Goal: Information Seeking & Learning: Learn about a topic

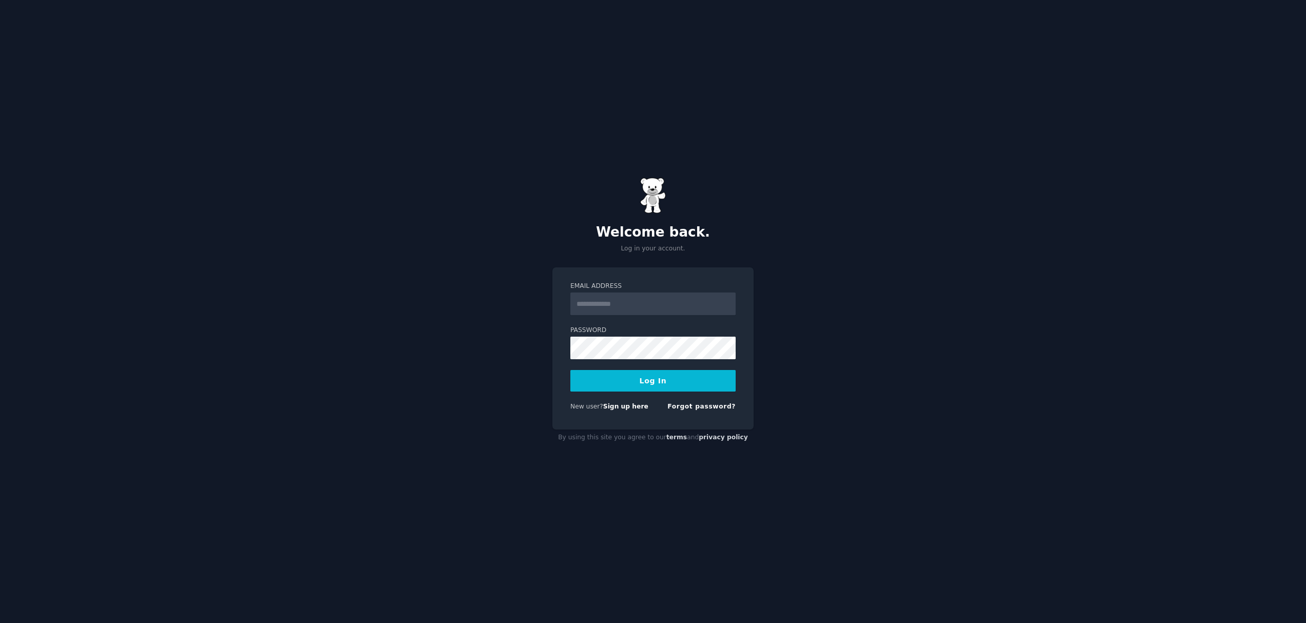
click at [623, 310] on input "Email Address" at bounding box center [653, 304] width 165 height 23
type input "**********"
click at [643, 387] on button "Log In" at bounding box center [653, 381] width 165 height 22
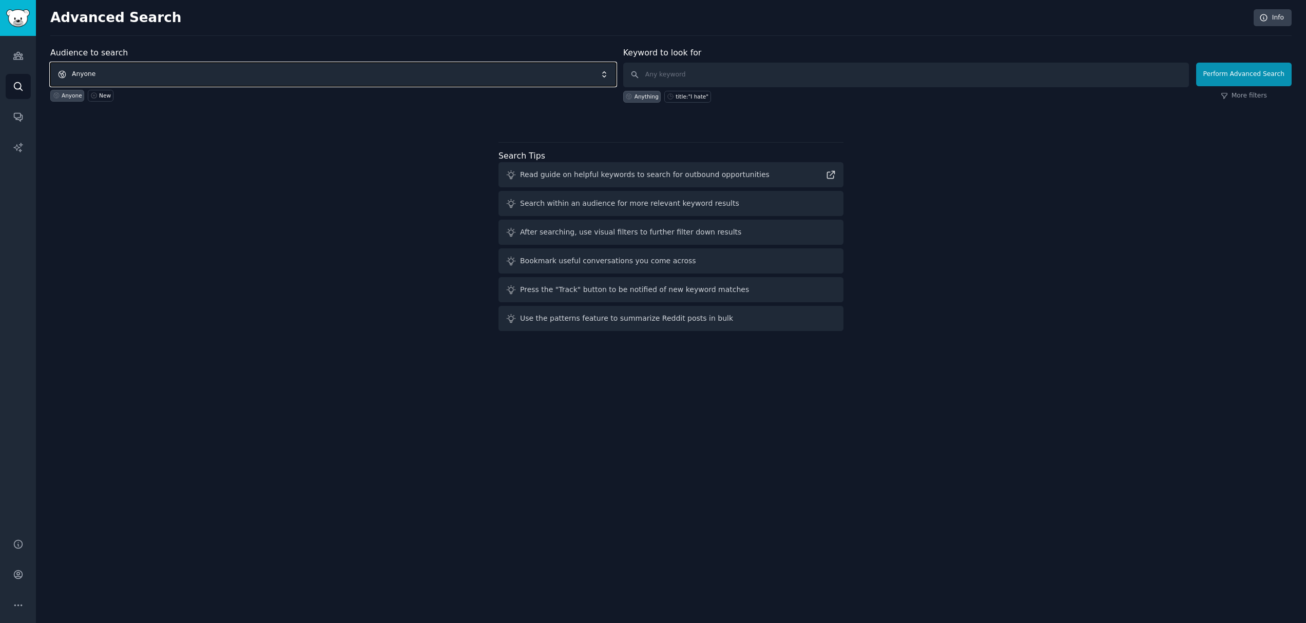
click at [511, 77] on span "Anyone" at bounding box center [333, 75] width 566 height 24
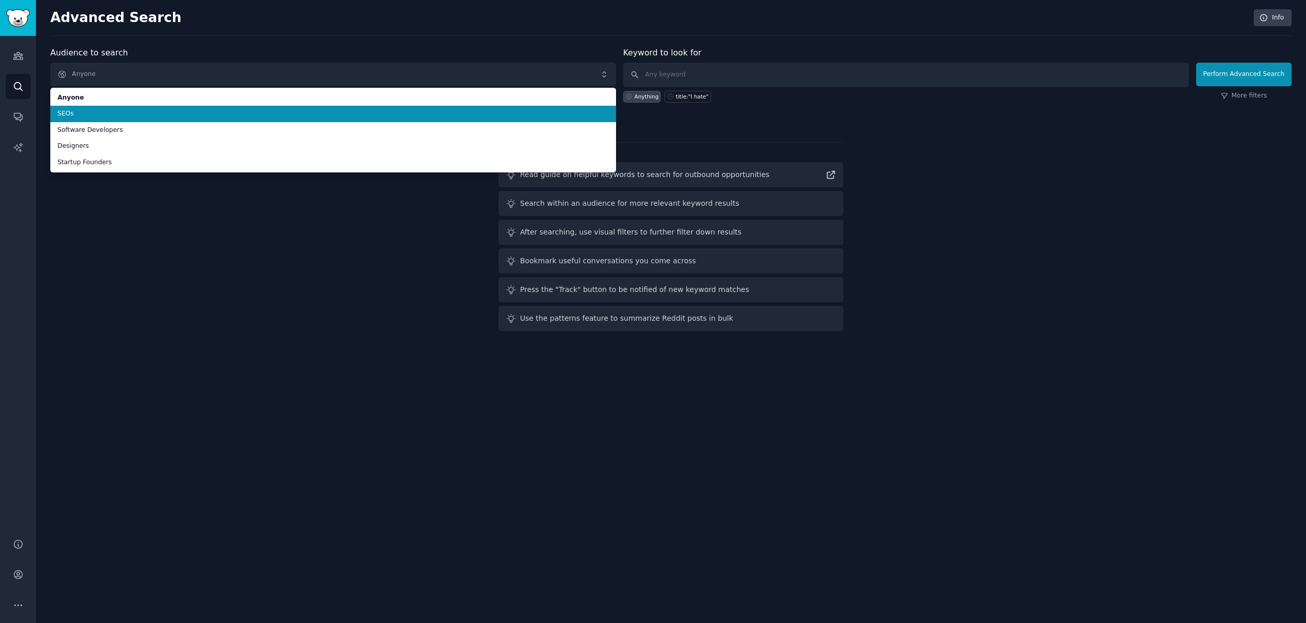
click at [443, 112] on span "SEOs" at bounding box center [334, 113] width 552 height 9
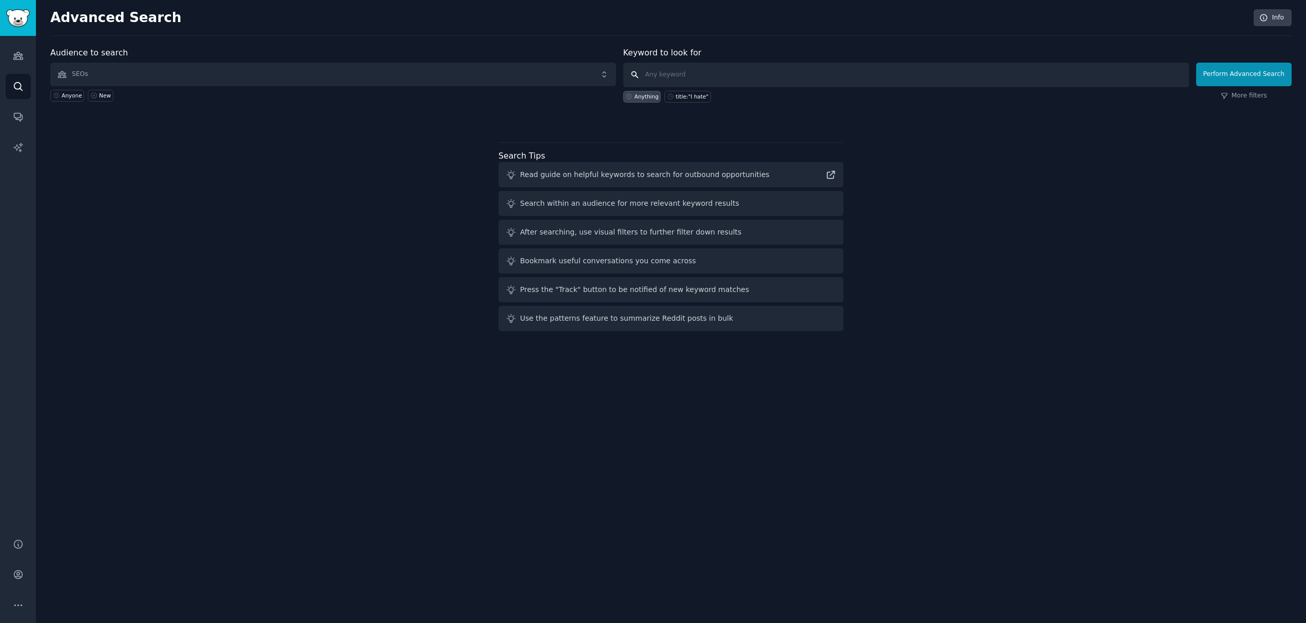
click at [651, 78] on input "text" at bounding box center [906, 75] width 566 height 25
type input "tech stack"
click at [1242, 74] on button "Perform Advanced Search" at bounding box center [1245, 75] width 96 height 24
click at [712, 70] on input "text" at bounding box center [906, 75] width 566 height 25
type input "tech stack"
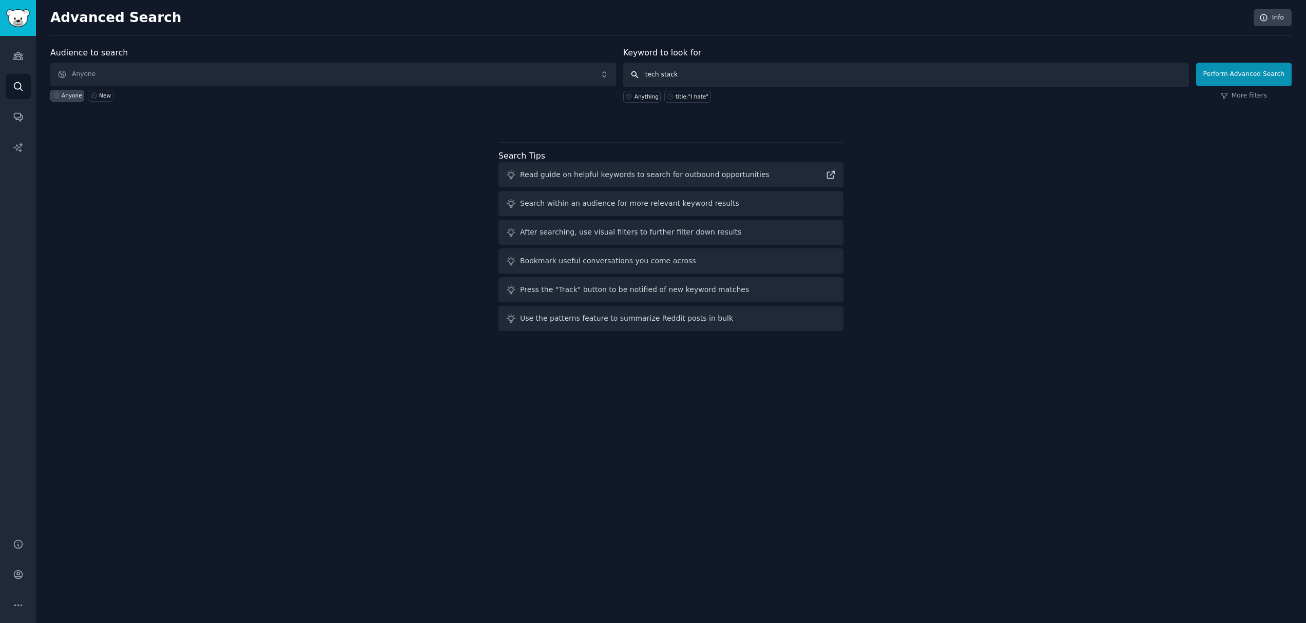
click button "Perform Advanced Search" at bounding box center [1245, 75] width 96 height 24
click at [103, 77] on span "Anyone" at bounding box center [333, 75] width 566 height 24
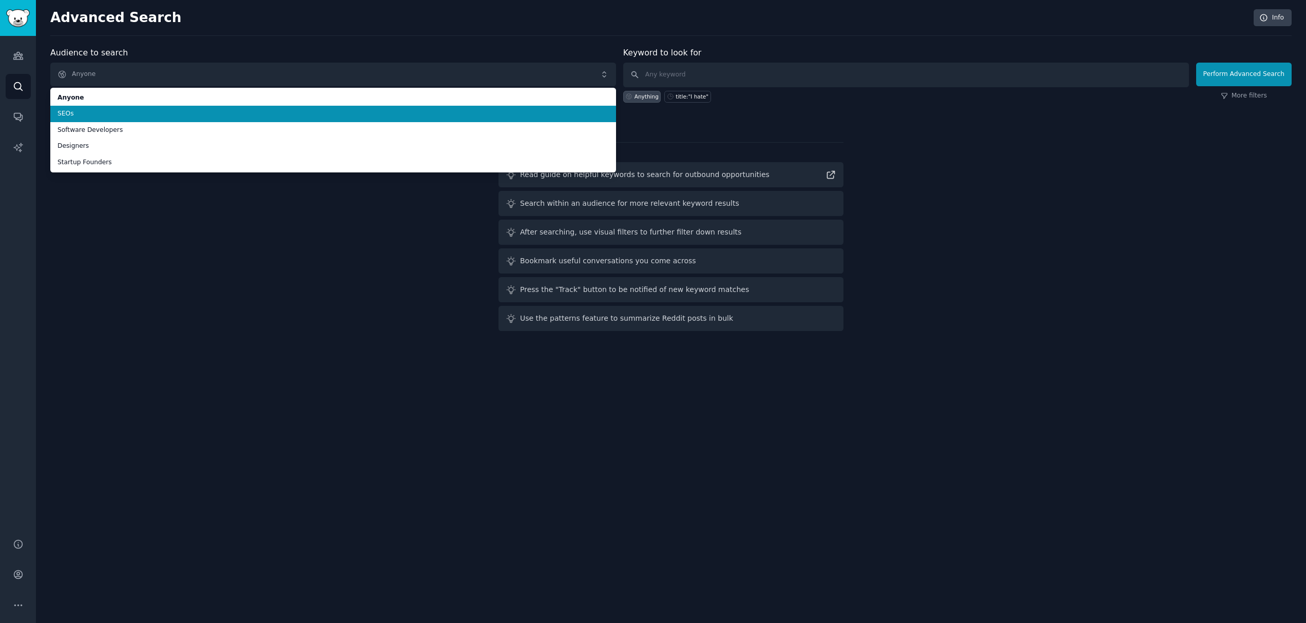
click at [83, 118] on span "SEOs" at bounding box center [334, 113] width 552 height 9
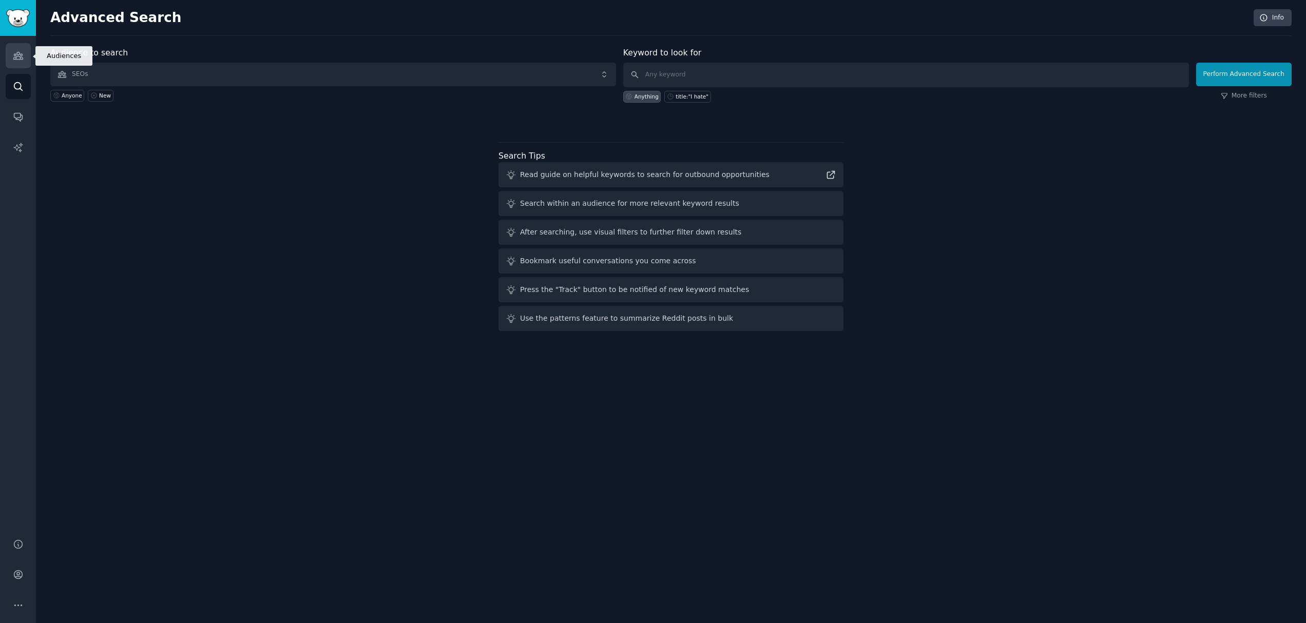
click at [17, 48] on link "Audiences" at bounding box center [18, 55] width 25 height 25
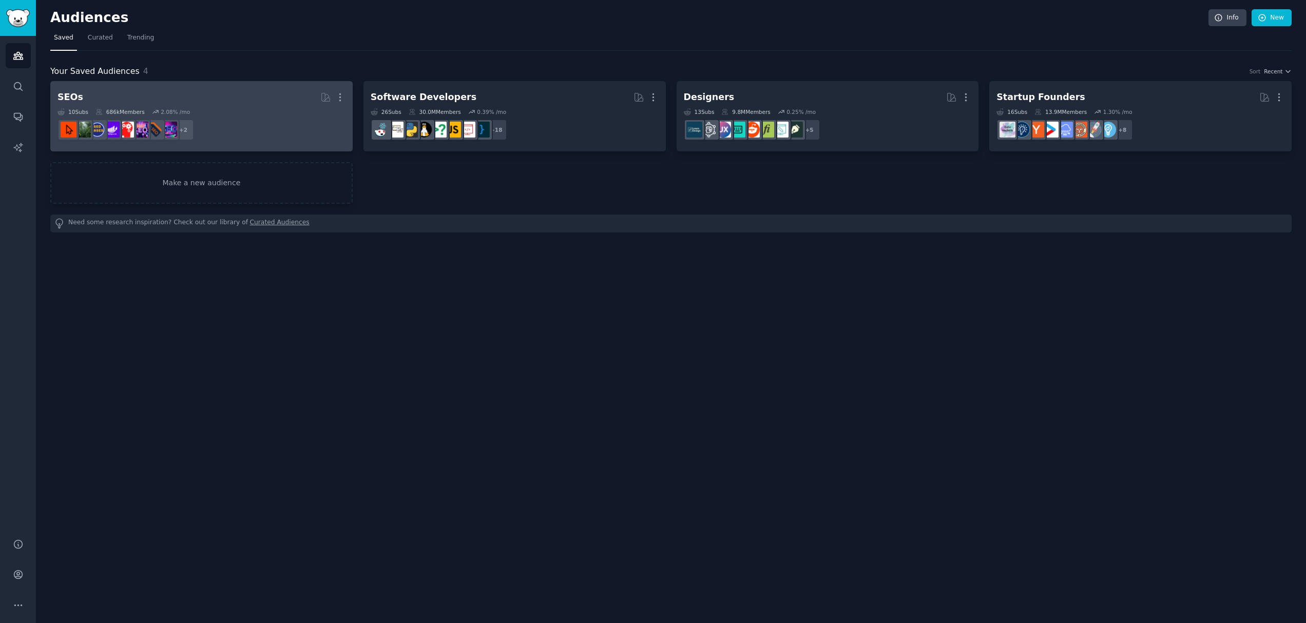
click at [127, 104] on h2 "SEOs More" at bounding box center [202, 97] width 288 height 18
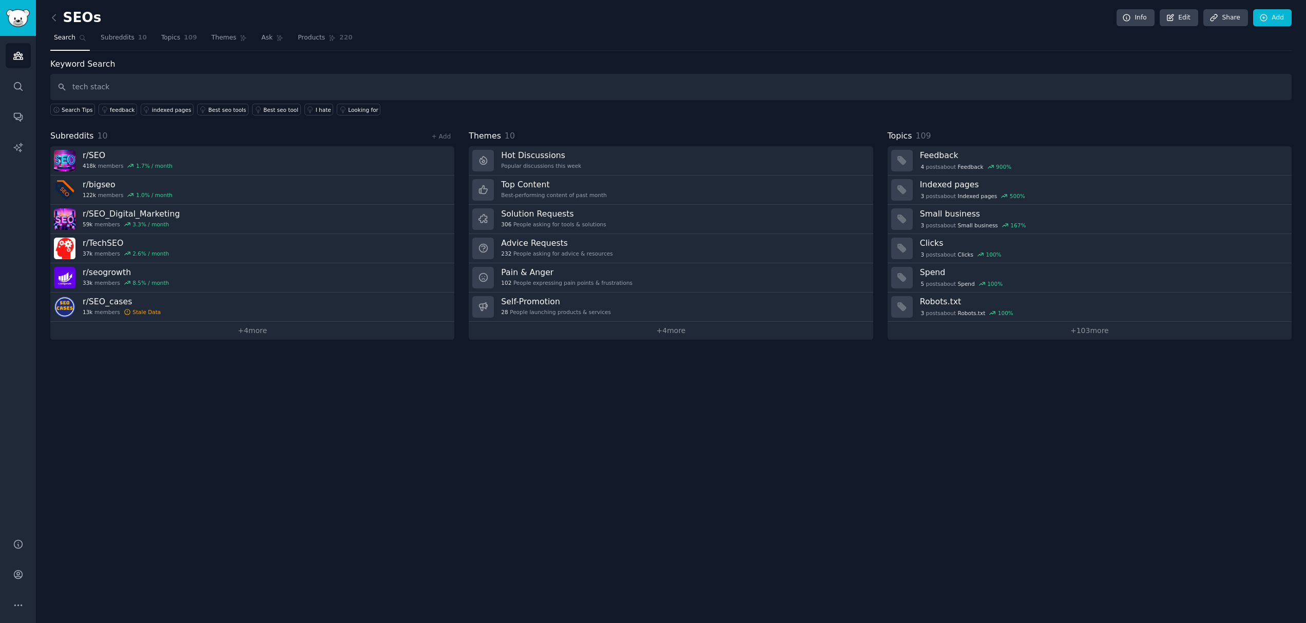
type input "tech stack"
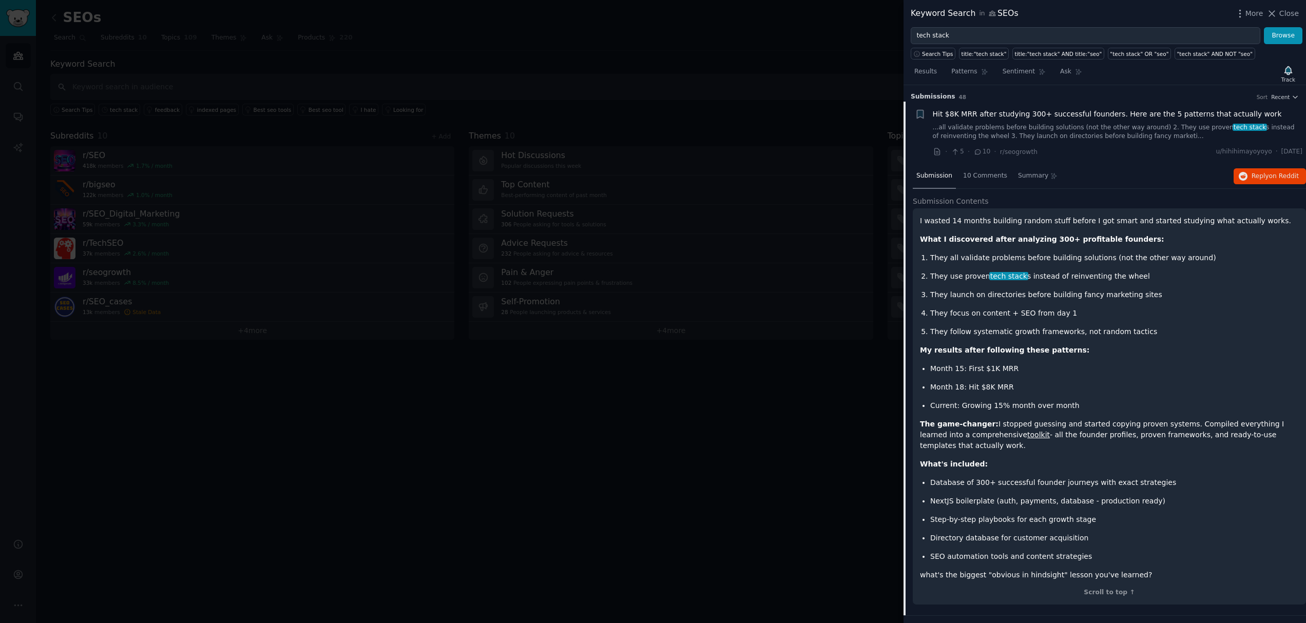
click at [1080, 139] on link "...all validate problems before building solutions (not the other way around) 2…" at bounding box center [1118, 132] width 370 height 18
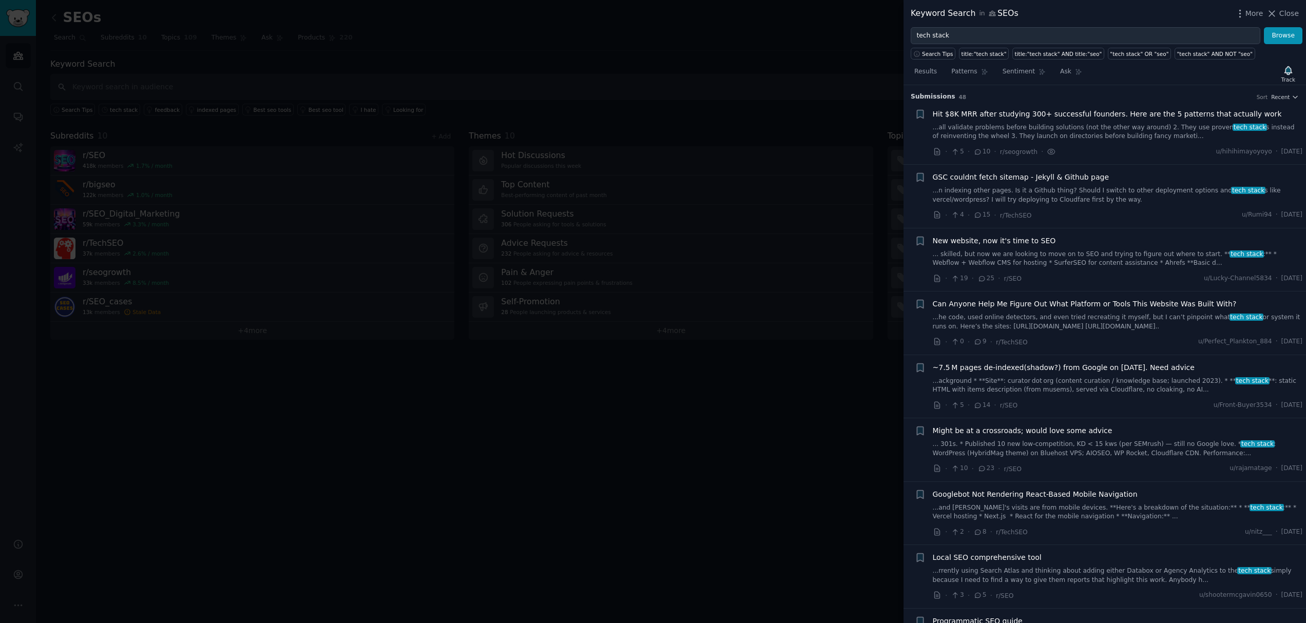
scroll to position [16, 0]
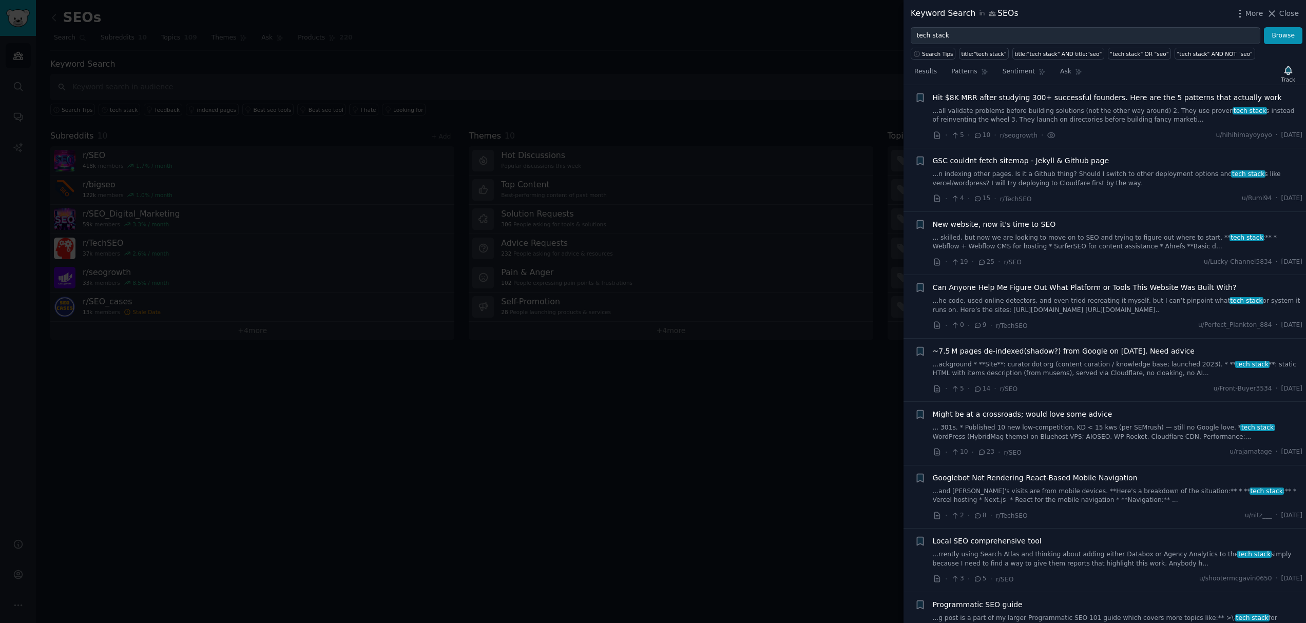
click at [1081, 105] on div "Hit $8K MRR after studying 300+ successful founders. Here are the 5 patterns th…" at bounding box center [1118, 108] width 370 height 32
click at [1081, 95] on span "Hit $8K MRR after studying 300+ successful founders. Here are the 5 patterns th…" at bounding box center [1107, 97] width 349 height 11
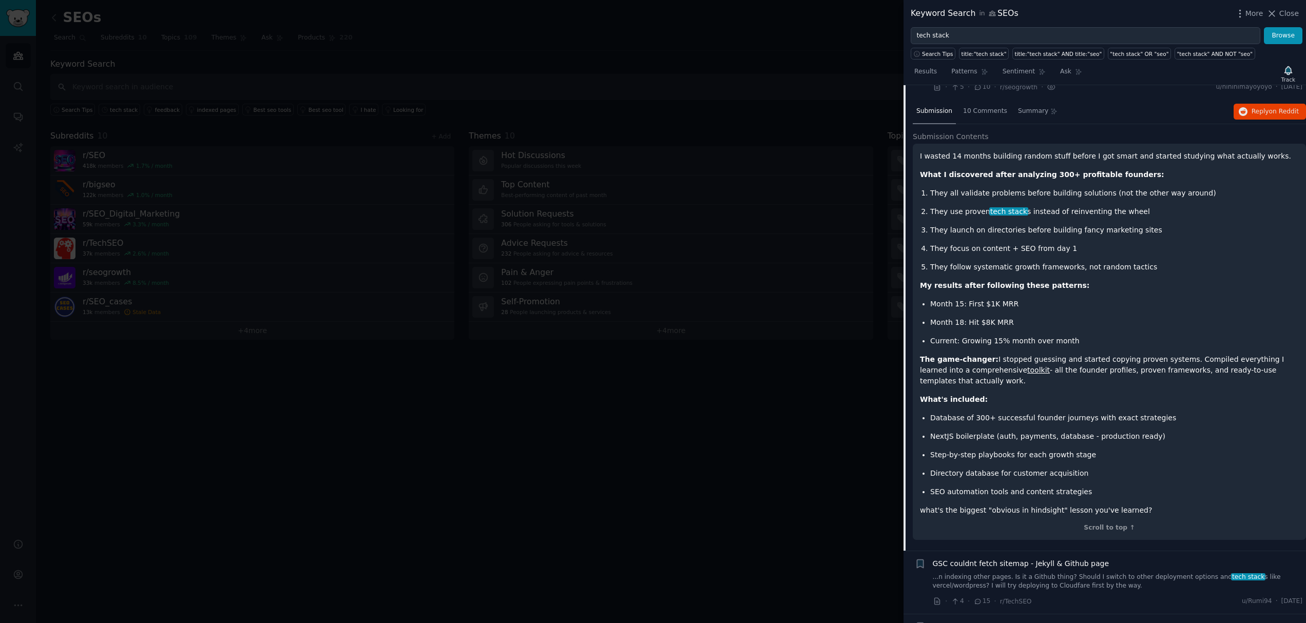
scroll to position [67, 0]
click at [931, 211] on li "They use proven tech stack s instead of reinventing the wheel" at bounding box center [1115, 209] width 369 height 11
click at [992, 244] on p "They focus on content + SEO from day 1" at bounding box center [1115, 246] width 369 height 11
click at [989, 246] on p "They focus on content + SEO from day 1" at bounding box center [1115, 246] width 369 height 11
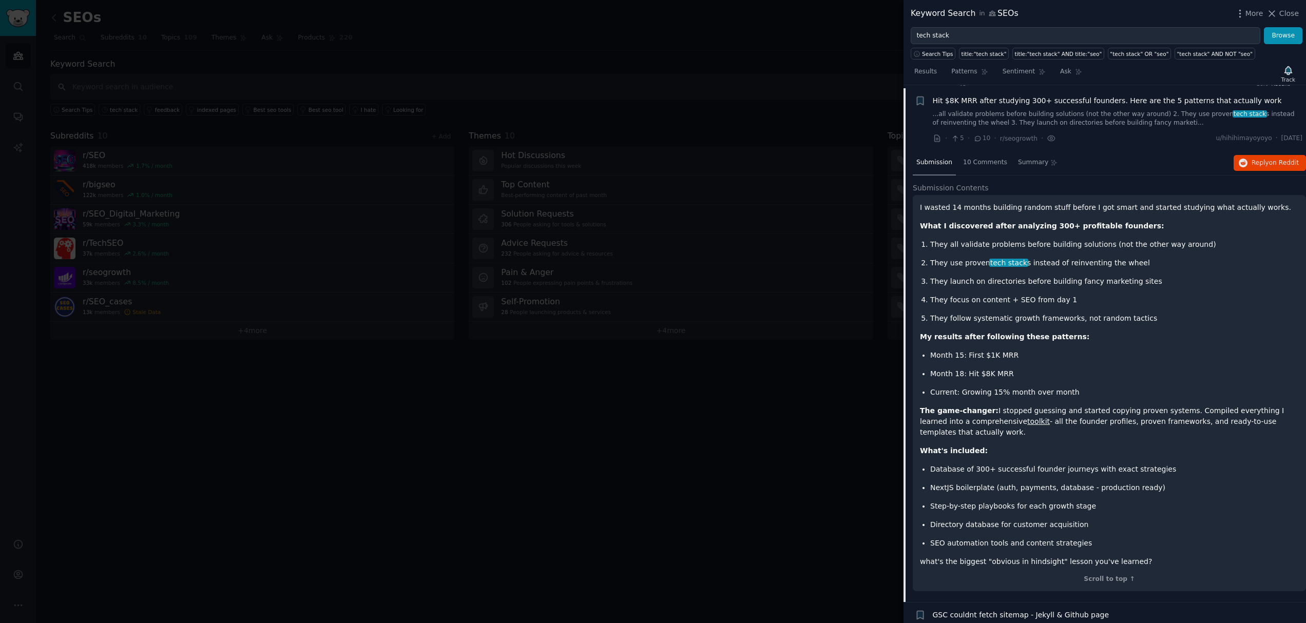
scroll to position [0, 0]
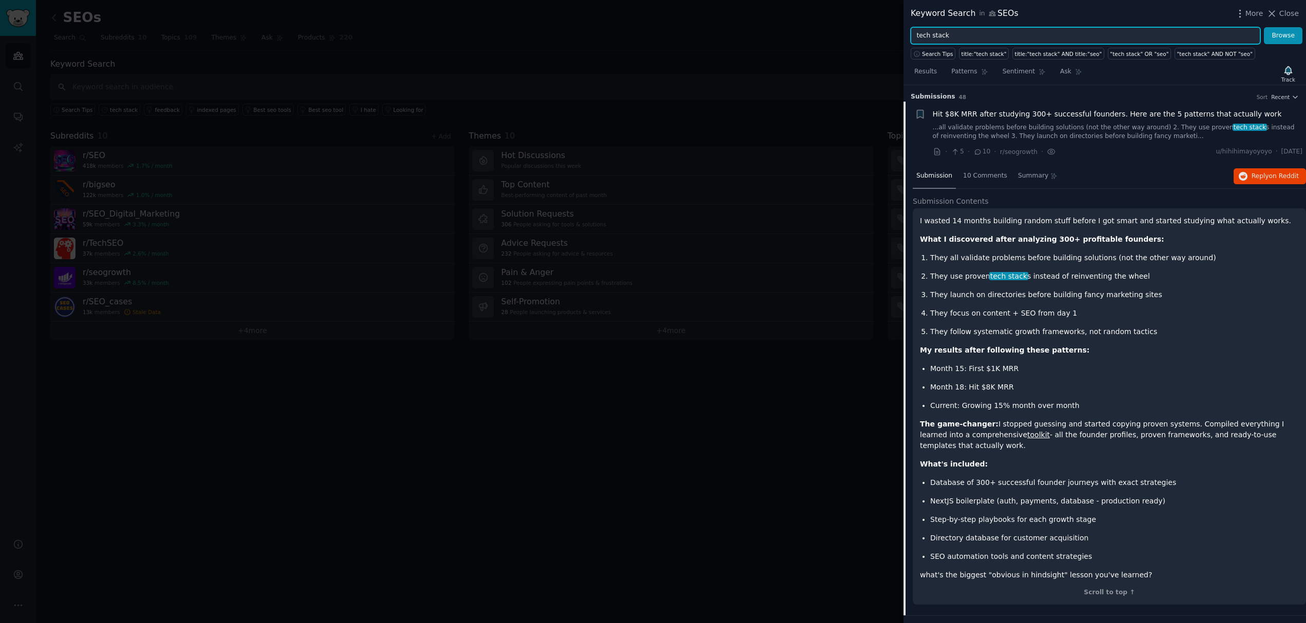
click at [917, 37] on input "tech stack" at bounding box center [1086, 35] width 350 height 17
click at [1264, 27] on button "Browse" at bounding box center [1283, 35] width 39 height 17
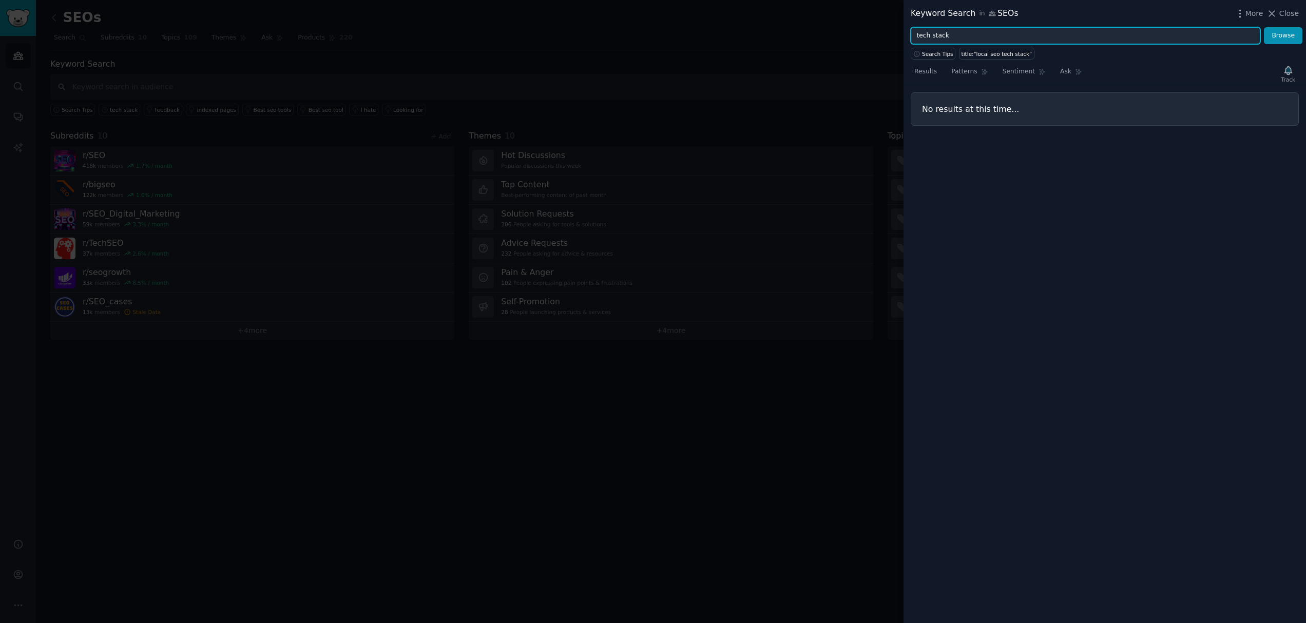
type input "tech stack"
click at [1264, 27] on button "Browse" at bounding box center [1283, 35] width 39 height 17
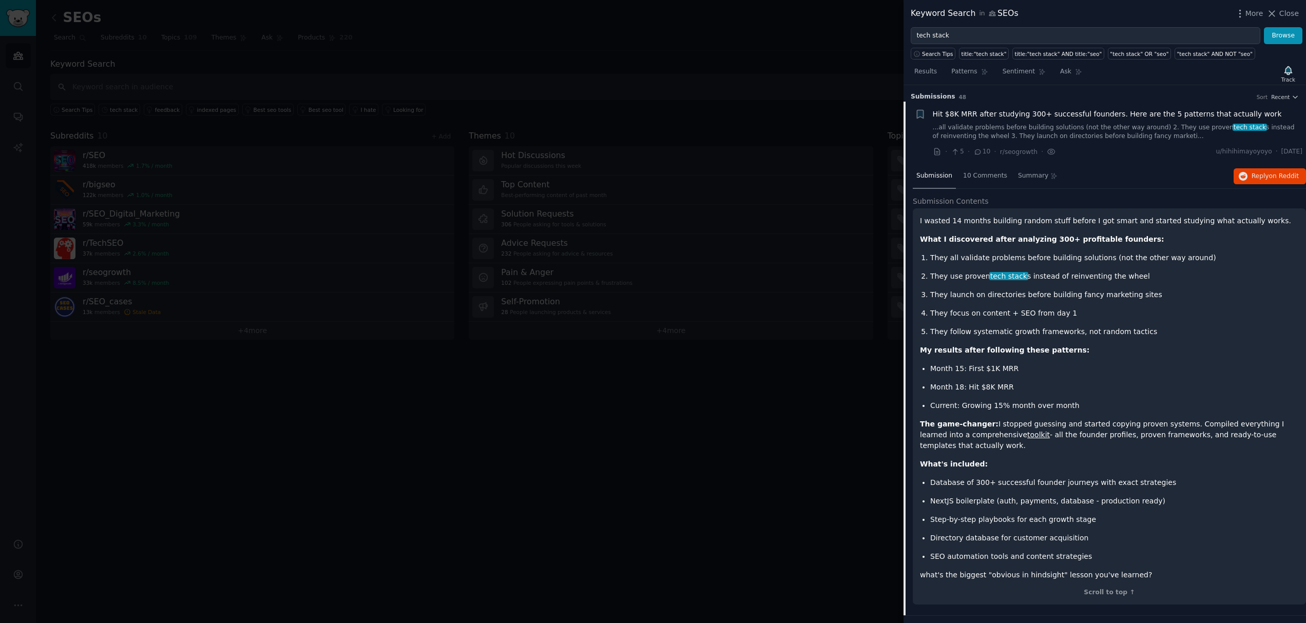
click at [1188, 103] on li "+ Hit $8K MRR after studying 300+ successful founders. Here are the 5 patterns …" at bounding box center [1105, 133] width 403 height 63
click at [1176, 114] on span "Hit $8K MRR after studying 300+ successful founders. Here are the 5 patterns th…" at bounding box center [1107, 114] width 349 height 11
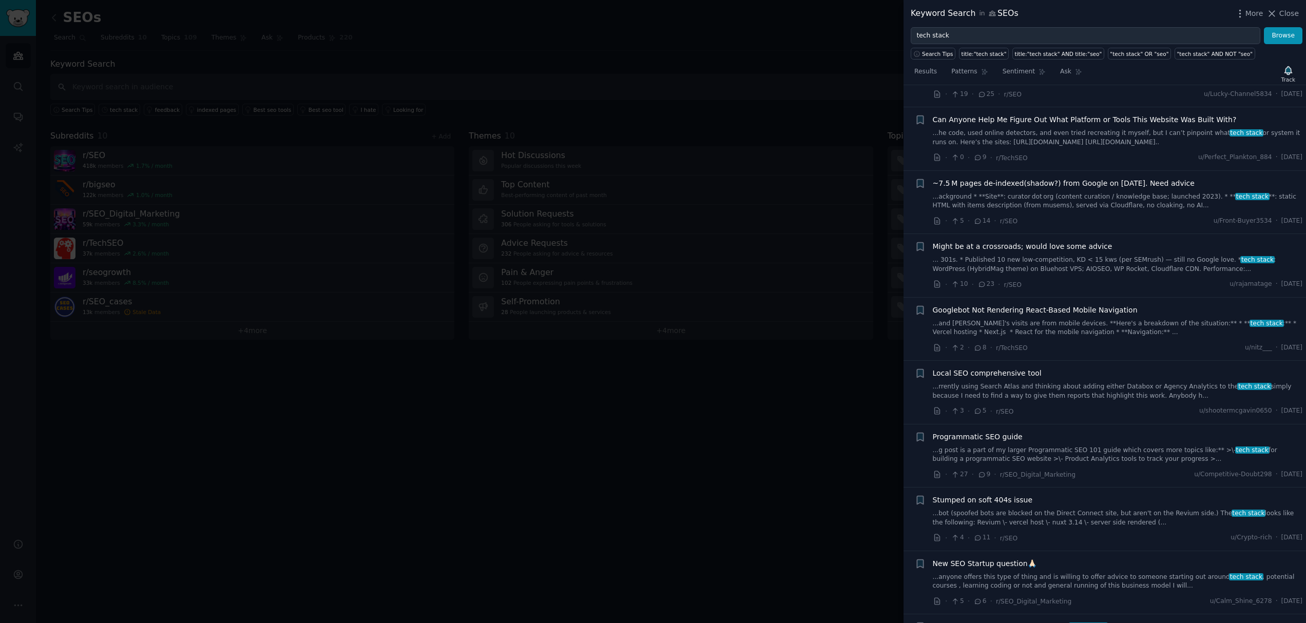
scroll to position [186, 0]
click at [1004, 367] on span "Local SEO comprehensive tool" at bounding box center [987, 372] width 109 height 11
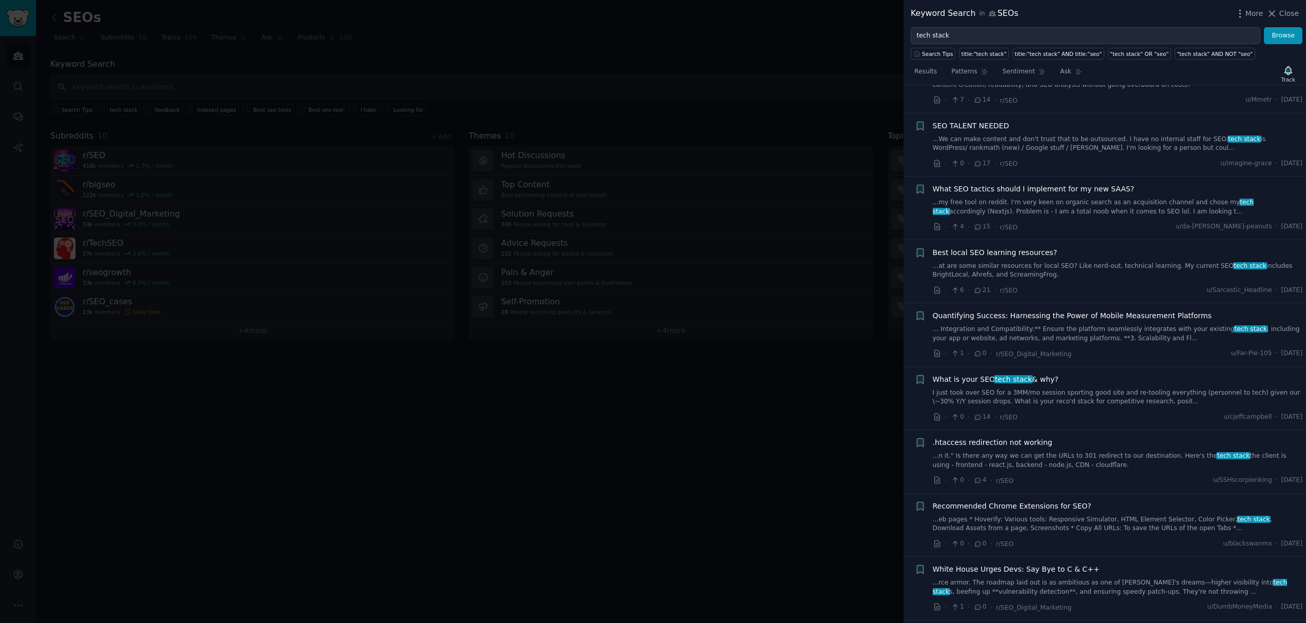
scroll to position [929, 0]
click at [1049, 374] on span "What is your SEO tech stack & why?" at bounding box center [996, 376] width 126 height 11
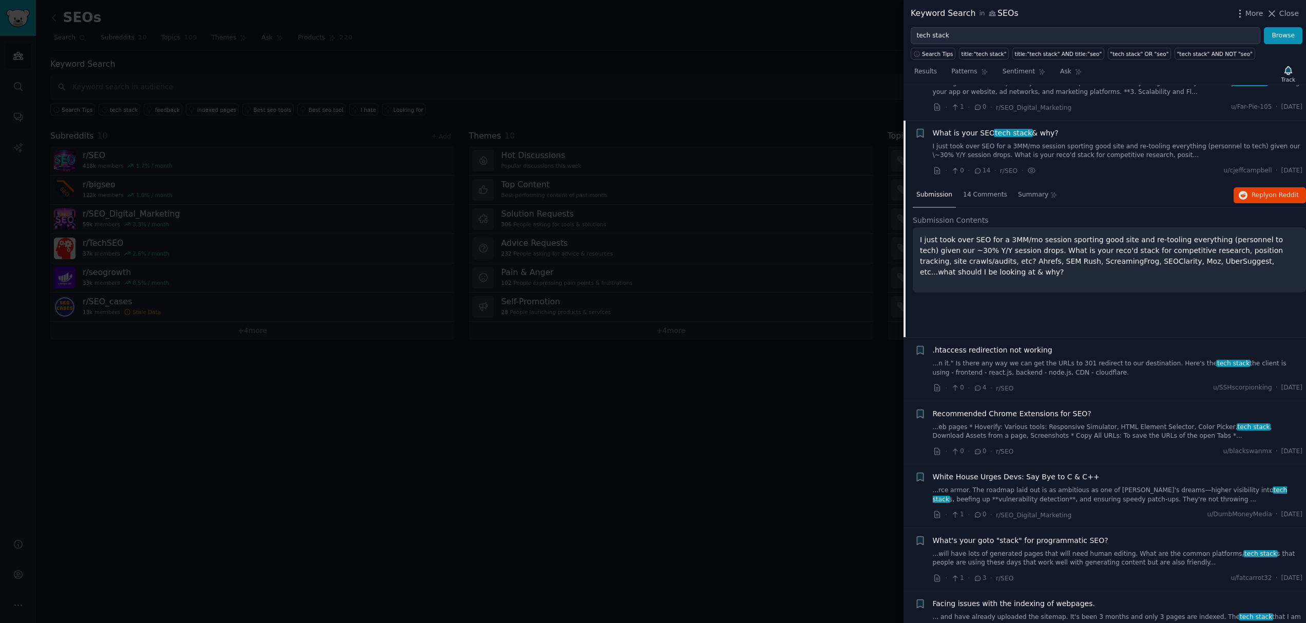
scroll to position [1031, 0]
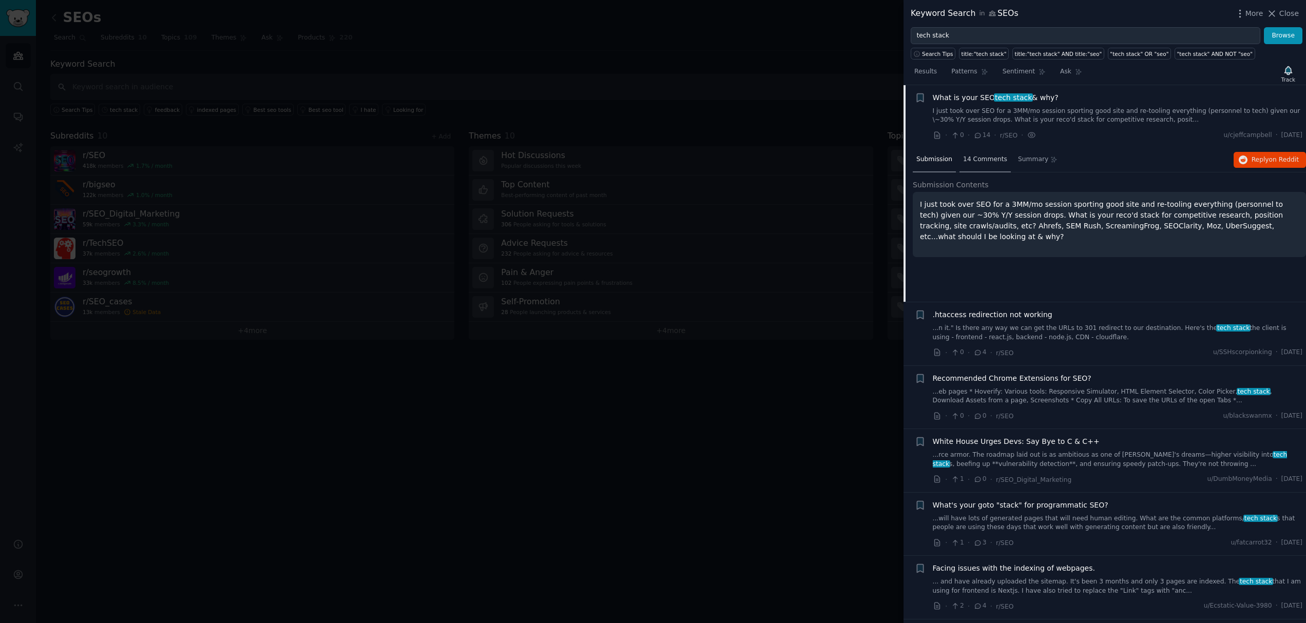
click at [982, 163] on span "14 Comments" at bounding box center [985, 159] width 44 height 9
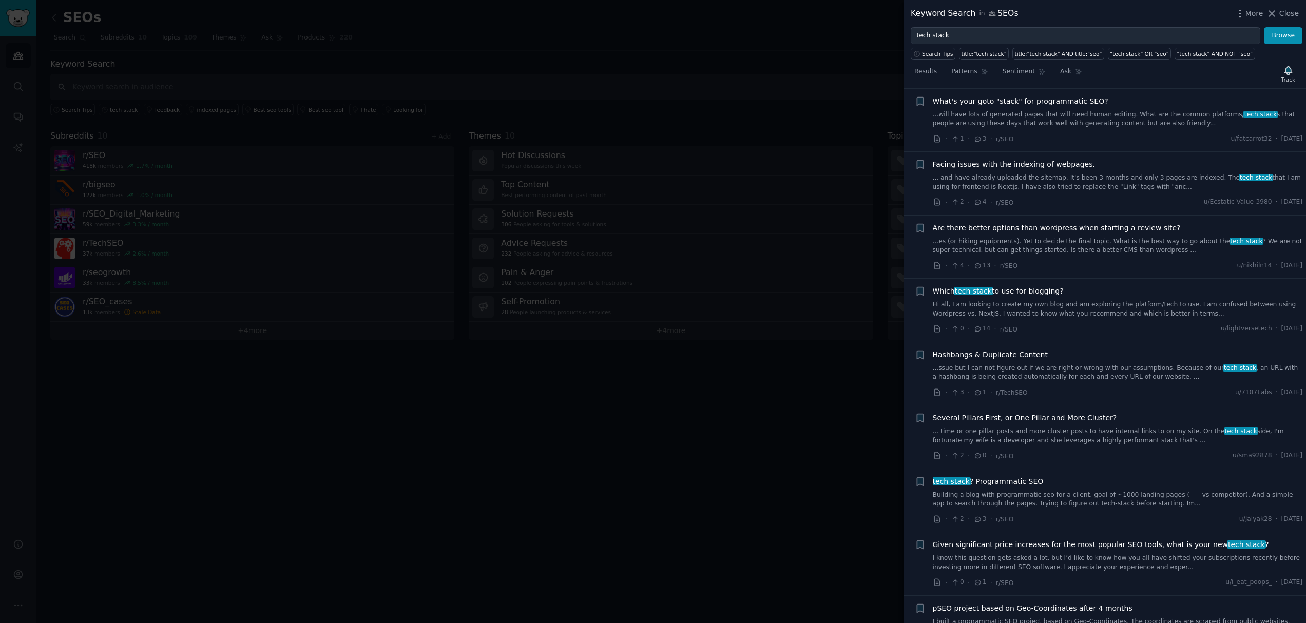
scroll to position [1478, 0]
click at [1014, 292] on span "Which tech stack to use for blogging?" at bounding box center [998, 288] width 131 height 11
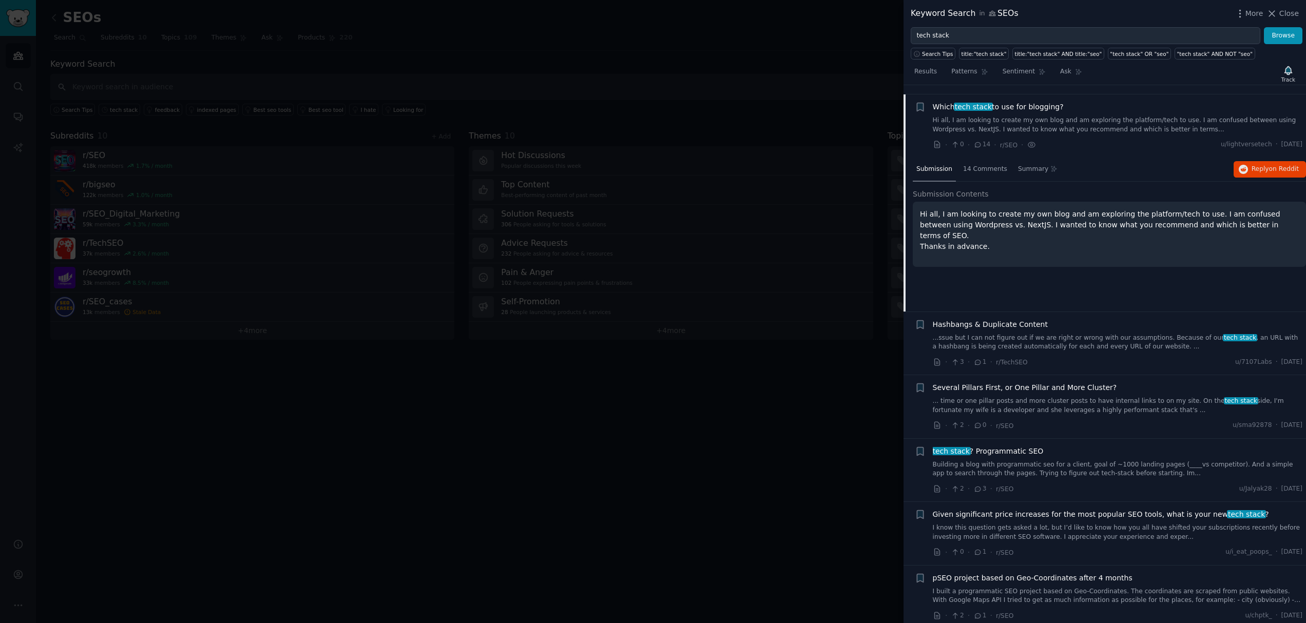
scroll to position [1475, 0]
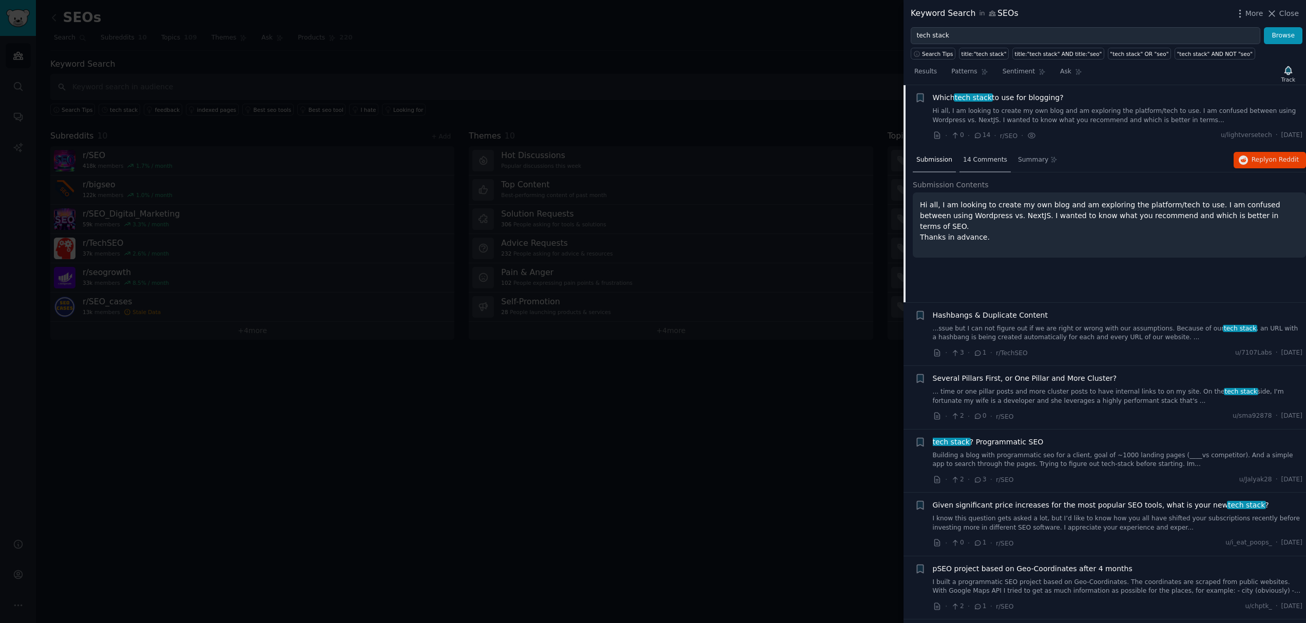
click at [978, 159] on span "14 Comments" at bounding box center [985, 160] width 44 height 9
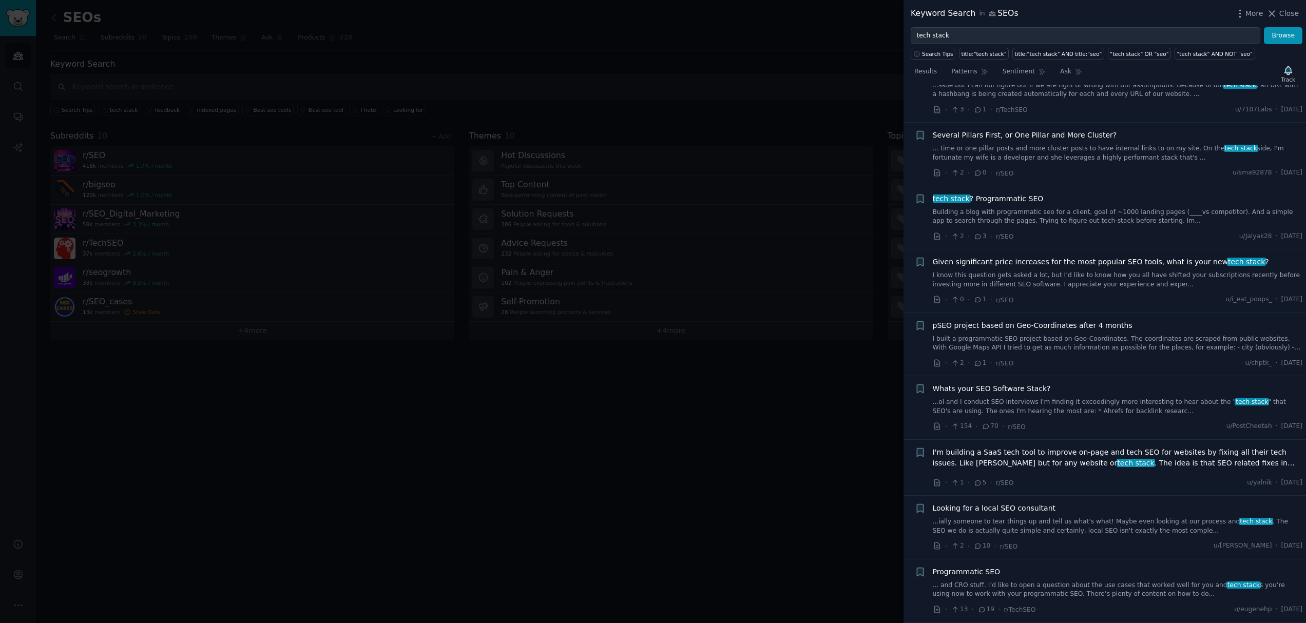
scroll to position [1750, 0]
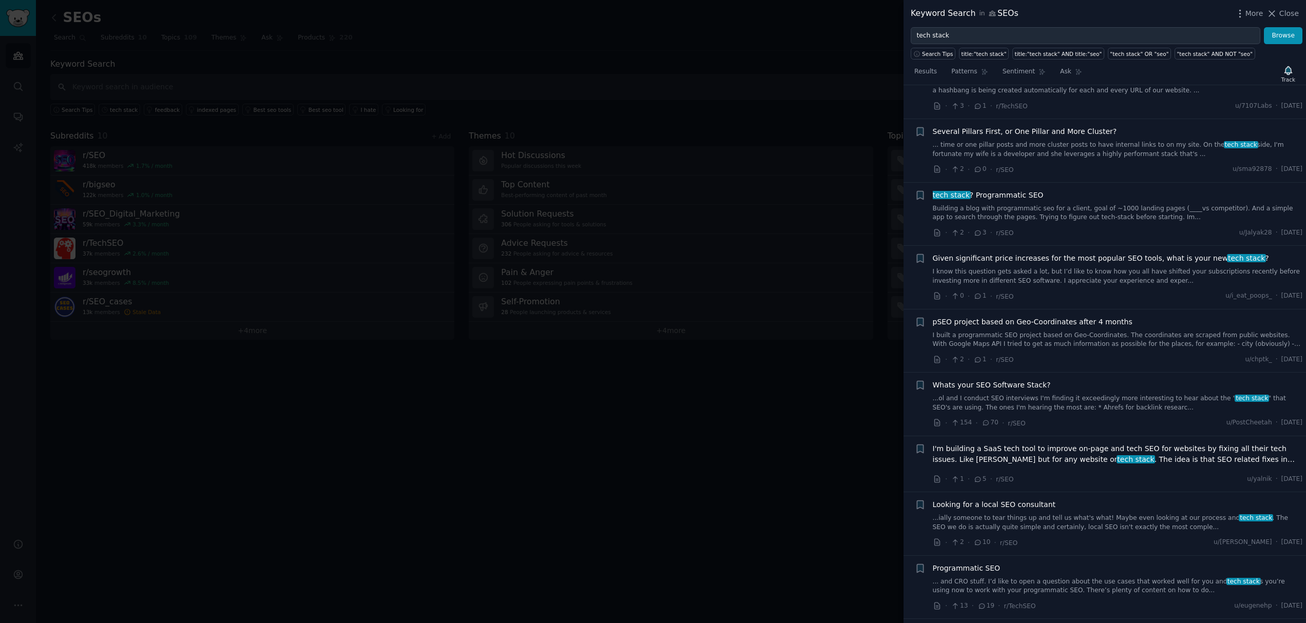
click at [1020, 258] on span "Given significant price increases for the most popular SEO tools, what is your …" at bounding box center [1101, 258] width 336 height 11
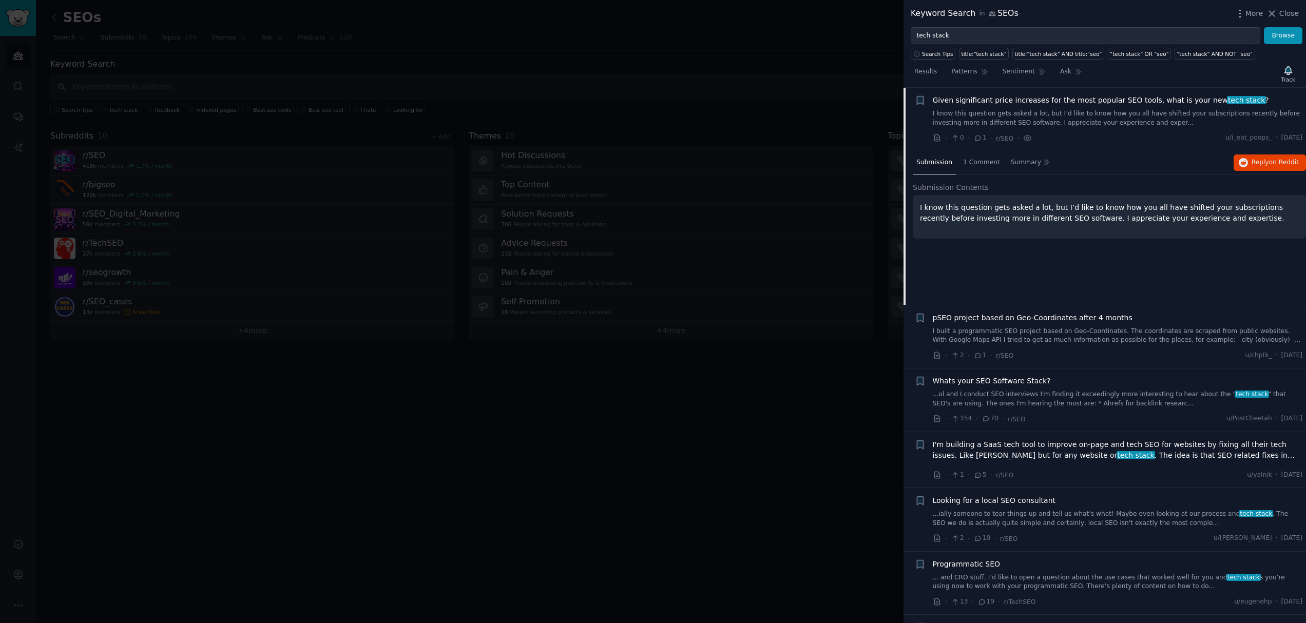
scroll to position [1729, 0]
click at [968, 165] on div "1 Comment" at bounding box center [982, 160] width 44 height 25
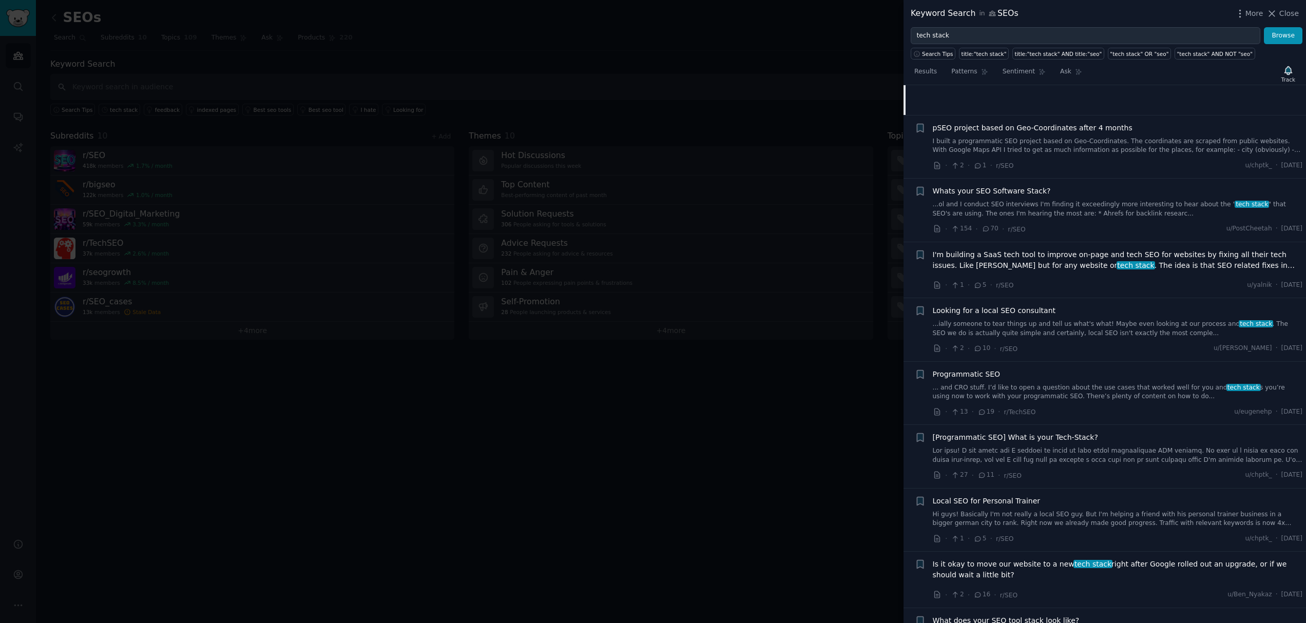
scroll to position [1919, 0]
click at [991, 317] on link "...ially someone to tear things up and tell us what's what! Maybe even looking …" at bounding box center [1118, 326] width 370 height 18
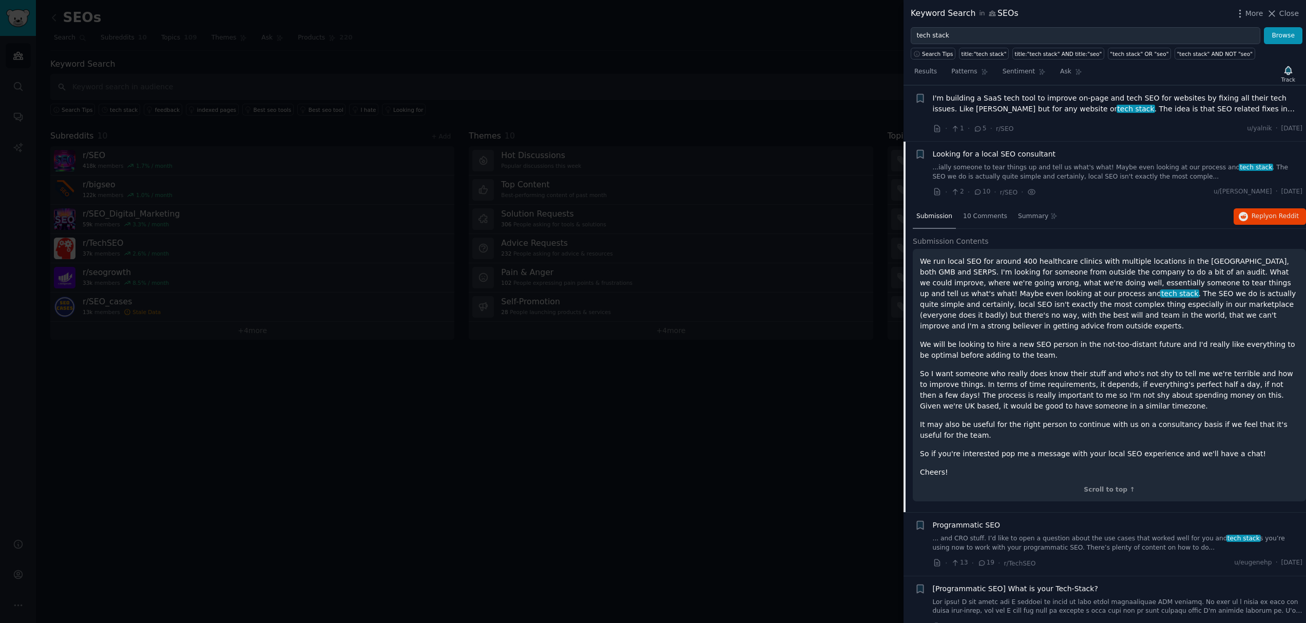
scroll to position [1975, 0]
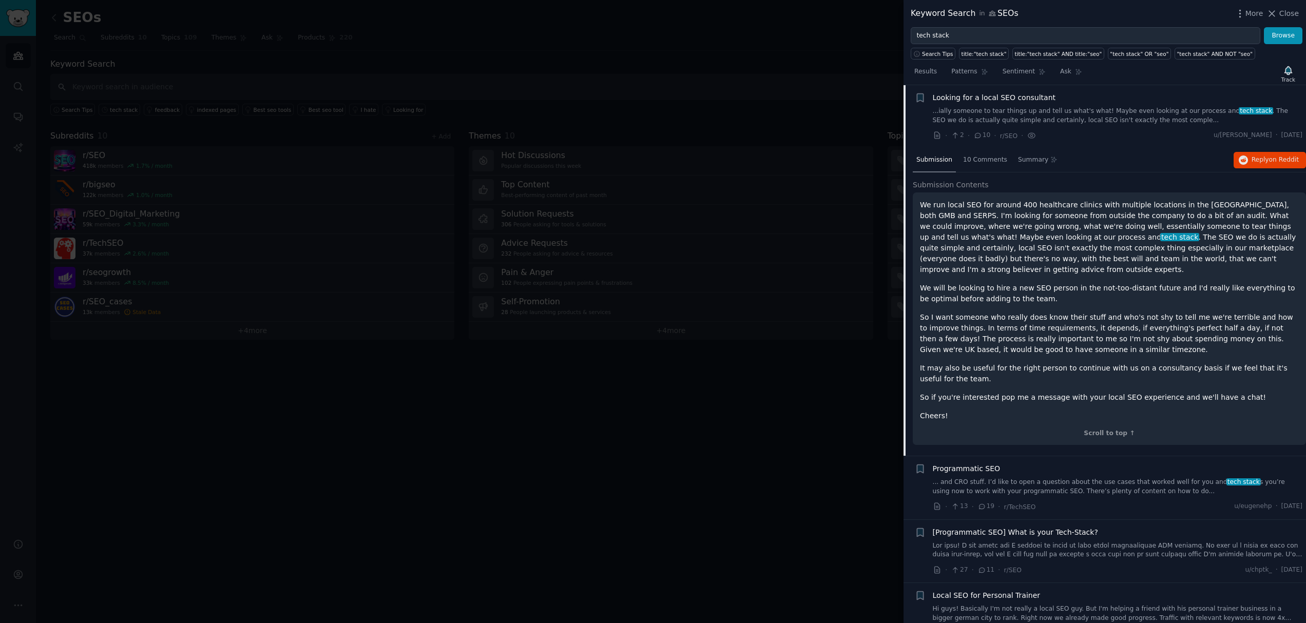
click at [1034, 219] on p "We run local SEO for around 400 healthcare clinics with multiple locations in t…" at bounding box center [1109, 237] width 379 height 75
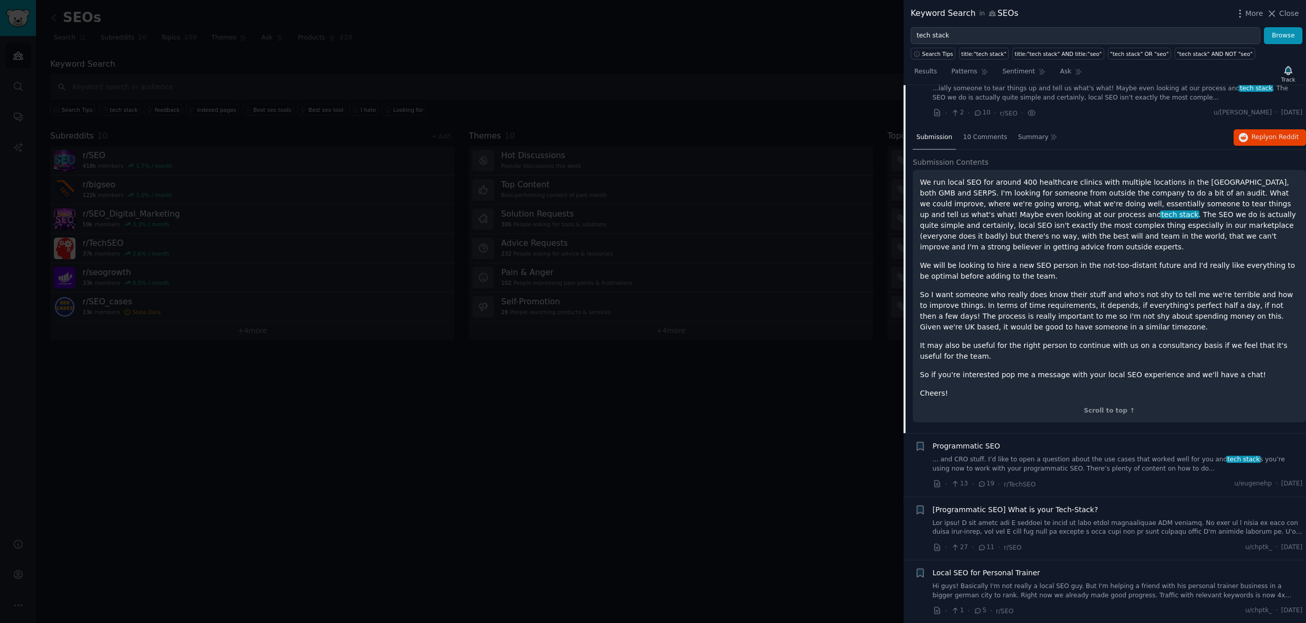
scroll to position [1999, 0]
click at [1099, 189] on p "We run local SEO for around 400 healthcare clinics with multiple locations in t…" at bounding box center [1109, 213] width 379 height 75
click at [983, 146] on div "10 Comments" at bounding box center [985, 137] width 51 height 25
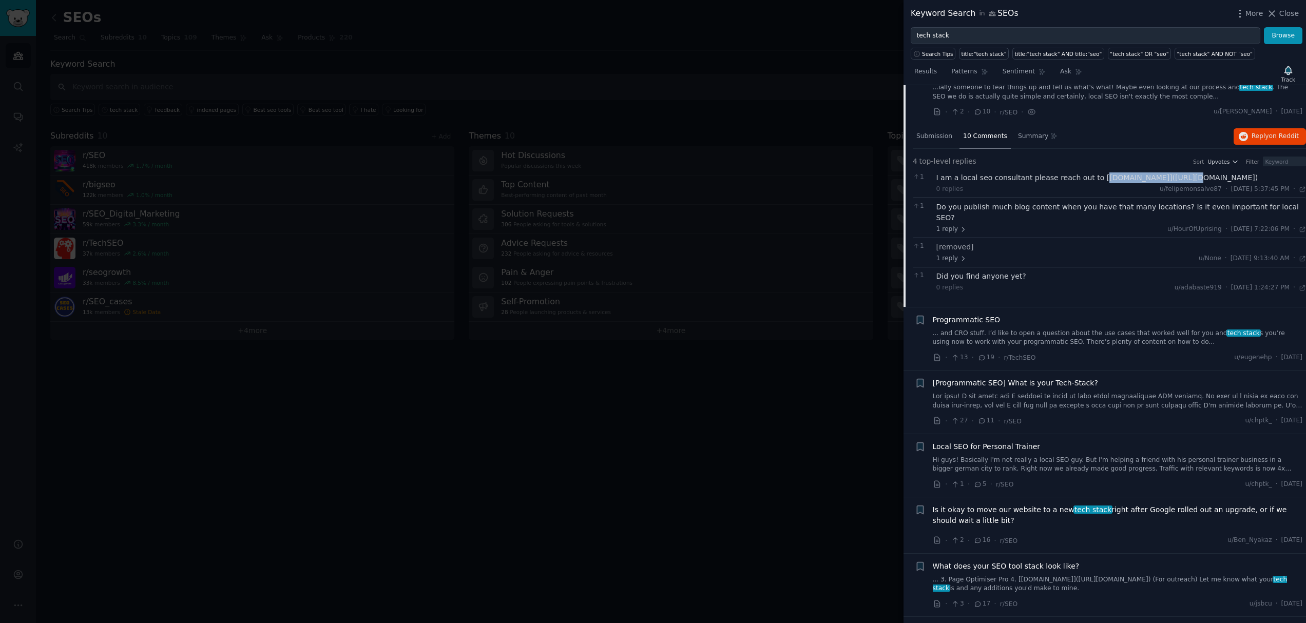
drag, startPoint x: 1095, startPoint y: 181, endPoint x: 1178, endPoint y: 180, distance: 82.2
click at [1178, 180] on div "I am a local seo consultant please reach out to [[DOMAIN_NAME]]([URL][DOMAIN_NA…" at bounding box center [1122, 178] width 370 height 11
copy div "[DOMAIN_NAME]"
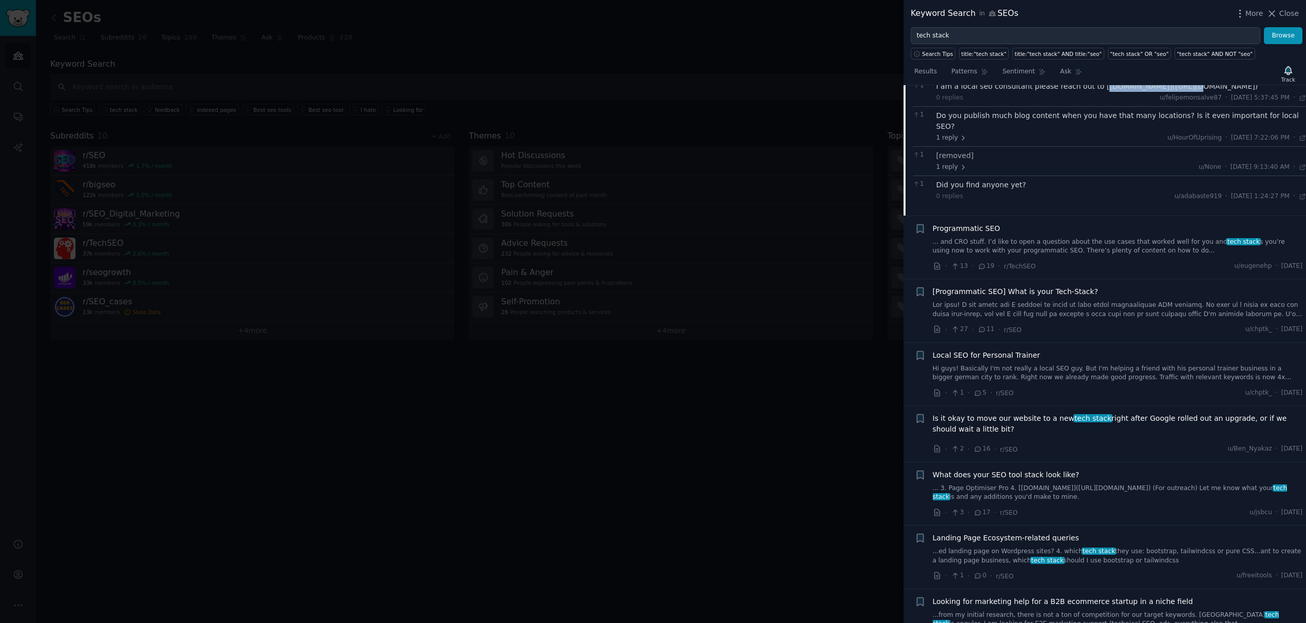
scroll to position [2092, 0]
click at [1029, 286] on div "[Programmatic SEO] What is your Tech-Stack?" at bounding box center [1118, 301] width 370 height 32
click at [1040, 285] on span "[Programmatic SEO] What is your Tech-Stack?" at bounding box center [1015, 290] width 165 height 11
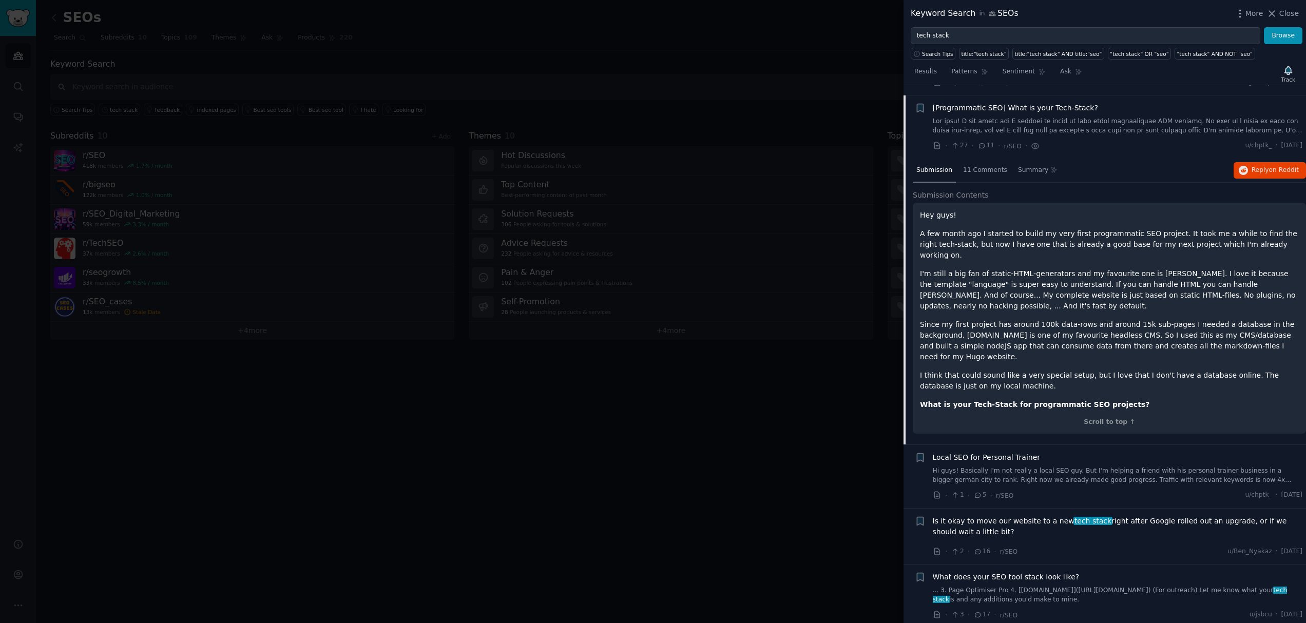
scroll to position [2102, 0]
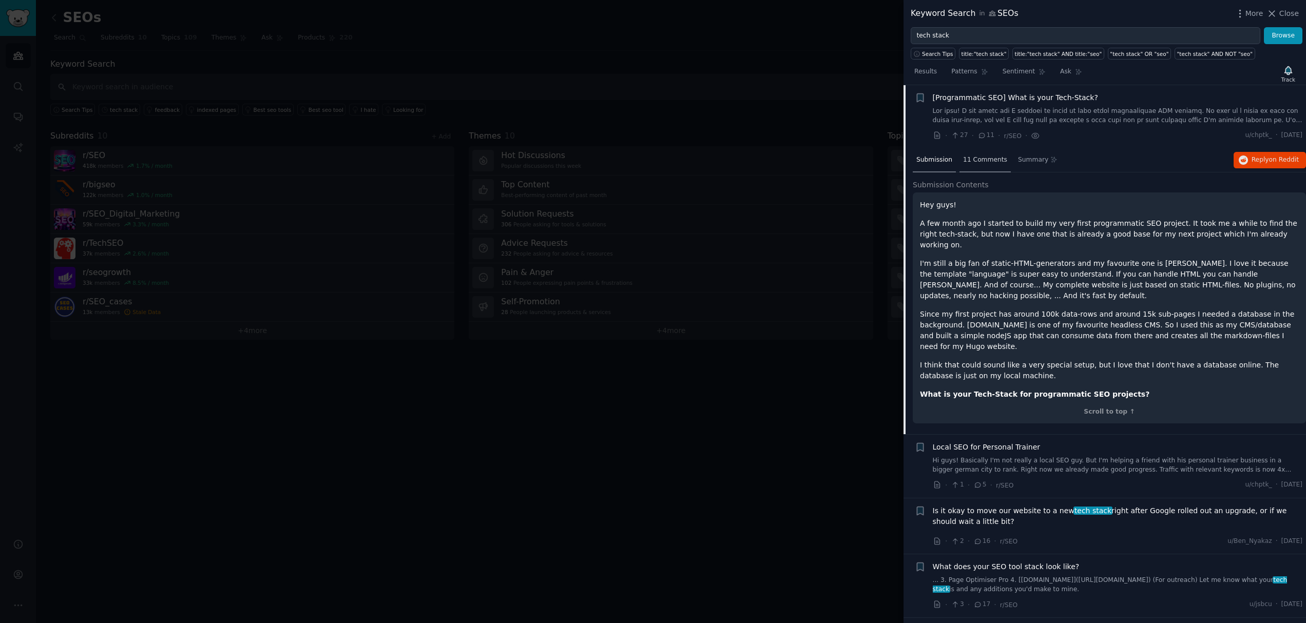
click at [974, 167] on div "11 Comments" at bounding box center [985, 160] width 51 height 25
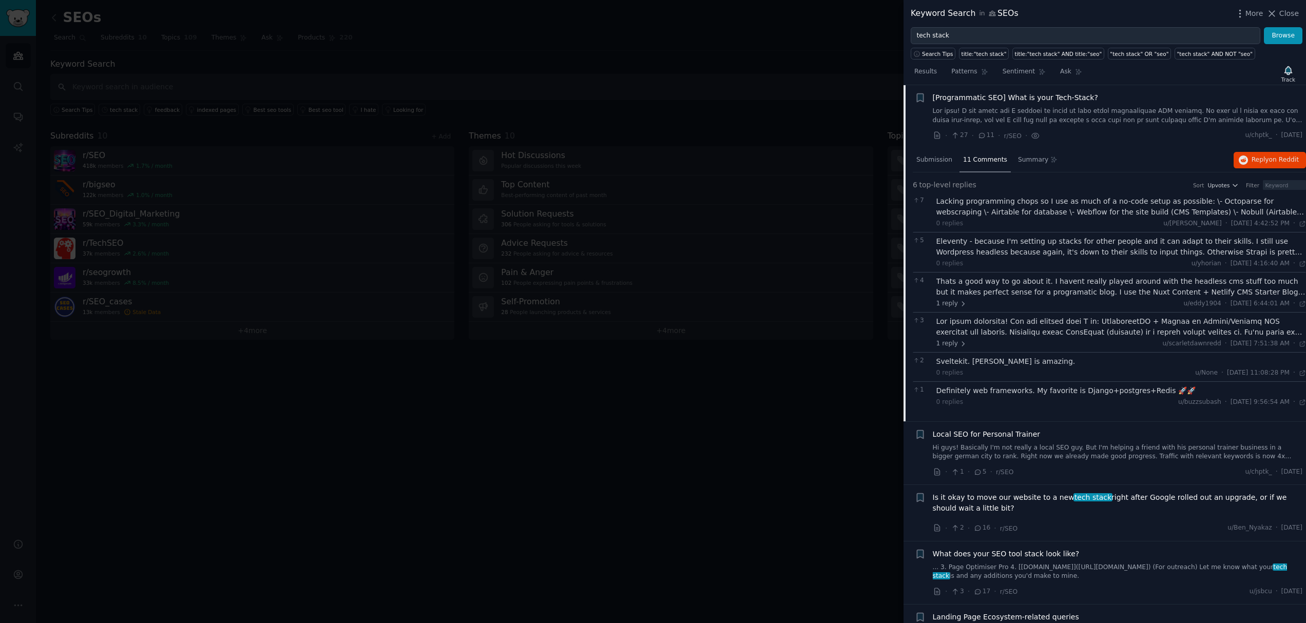
click at [1048, 218] on div "Lacking programming chops so I use as much of a no-code setup as possible: \- O…" at bounding box center [1122, 212] width 370 height 32
click at [1047, 209] on div "Lacking programming chops so I use as much of a no-code setup as possible: \- O…" at bounding box center [1122, 207] width 370 height 22
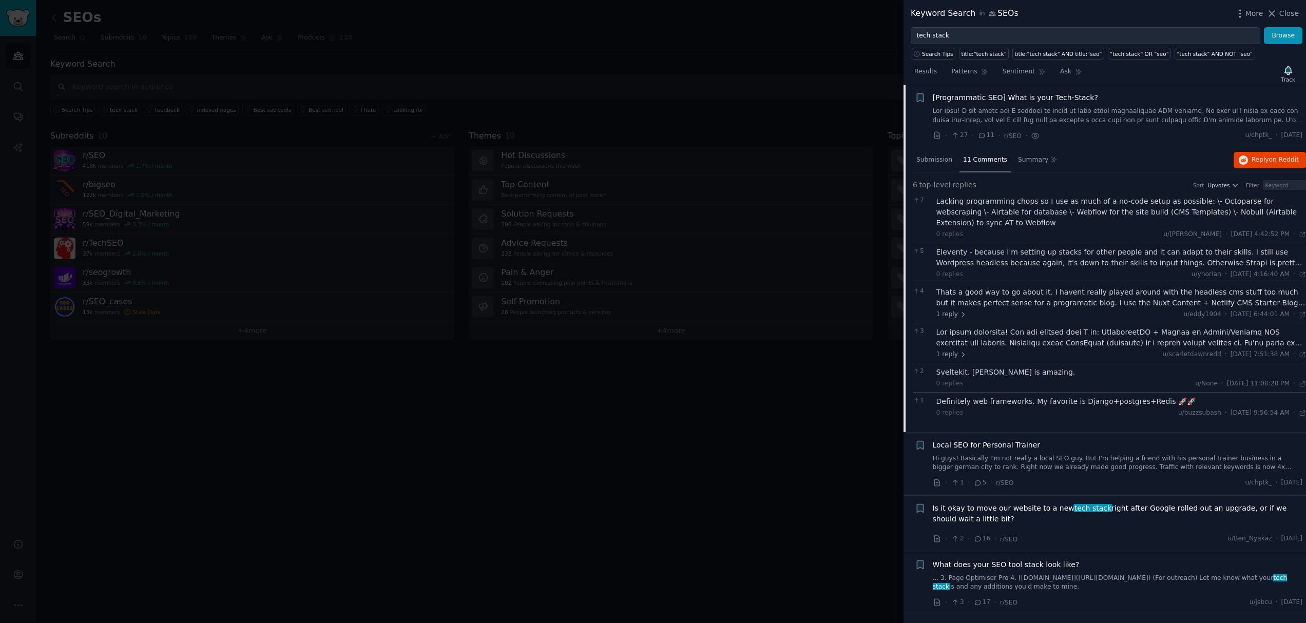
click at [1020, 262] on div "Eleventy - because I'm setting up stacks for other people and it can adapt to t…" at bounding box center [1122, 258] width 370 height 22
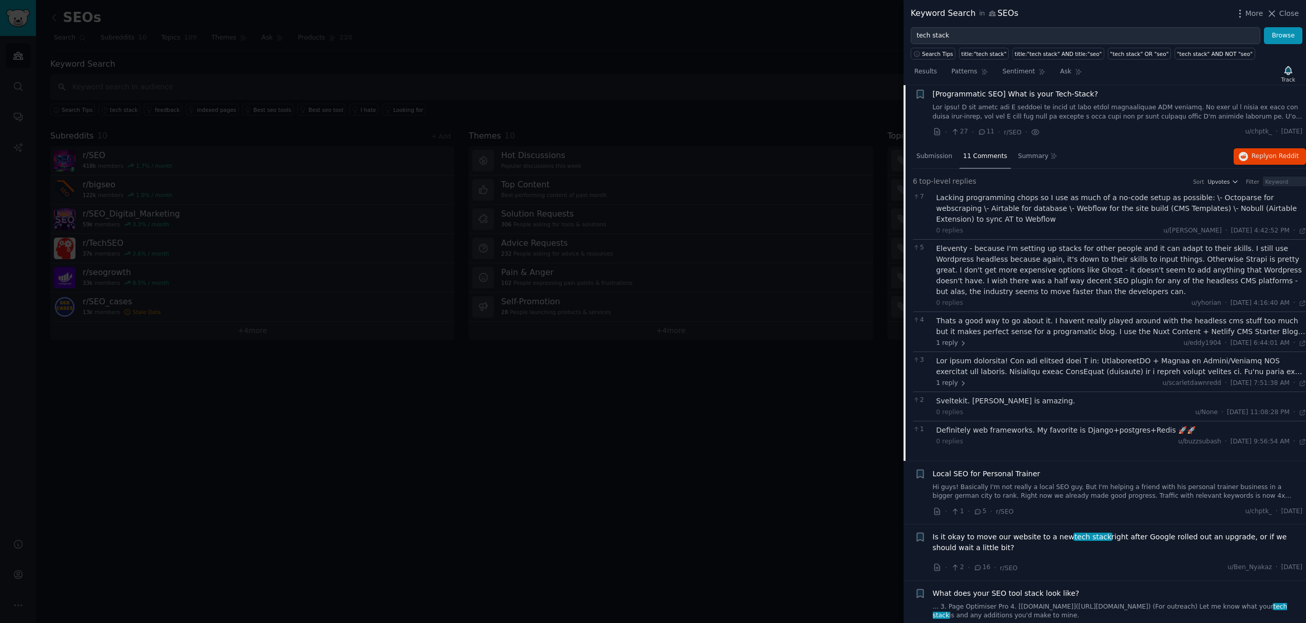
scroll to position [2107, 0]
click at [1052, 367] on div at bounding box center [1122, 366] width 370 height 22
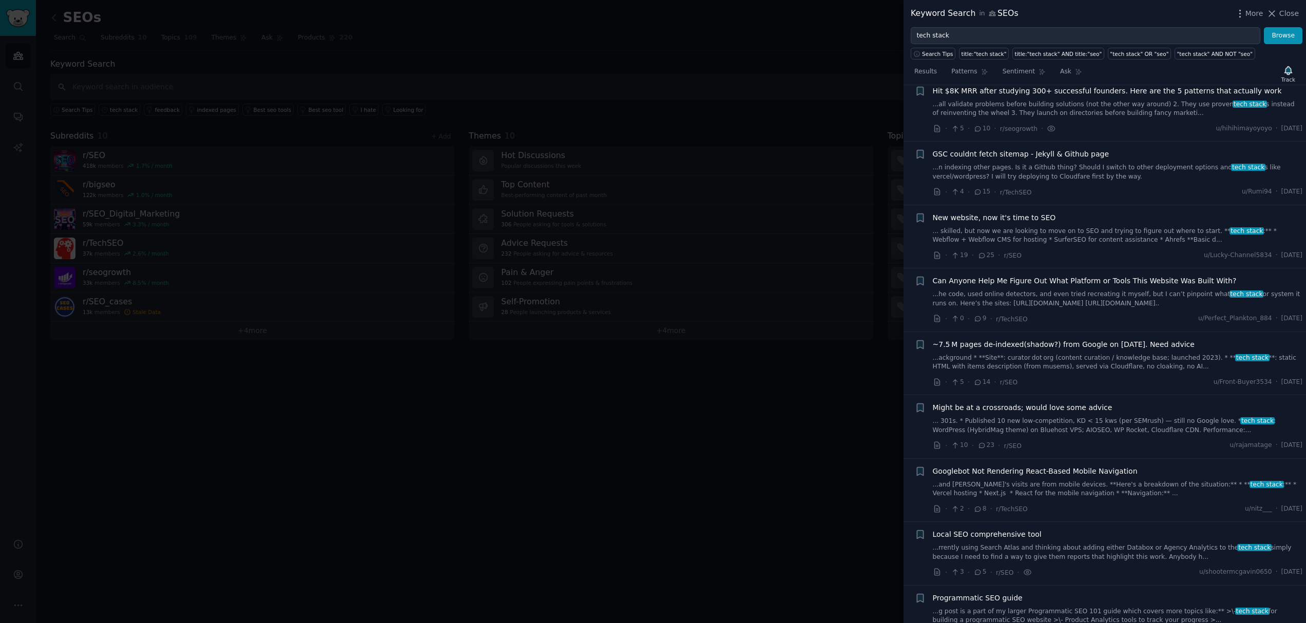
scroll to position [0, 0]
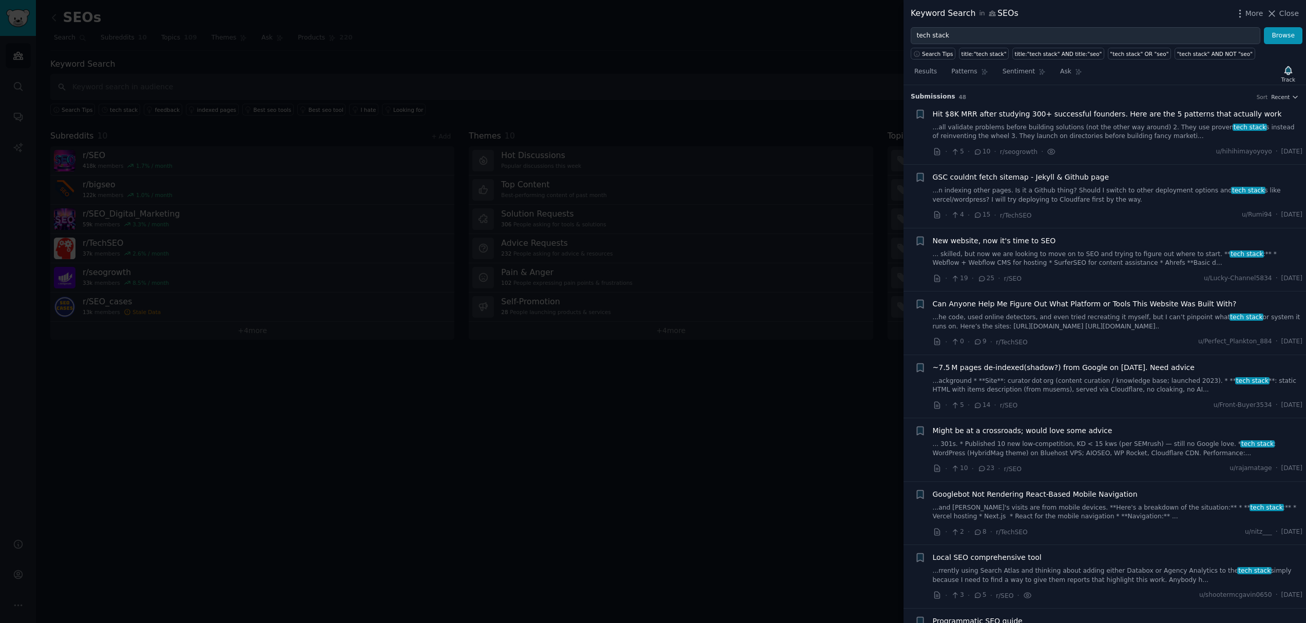
click at [1016, 116] on span "Hit $8K MRR after studying 300+ successful founders. Here are the 5 patterns th…" at bounding box center [1107, 114] width 349 height 11
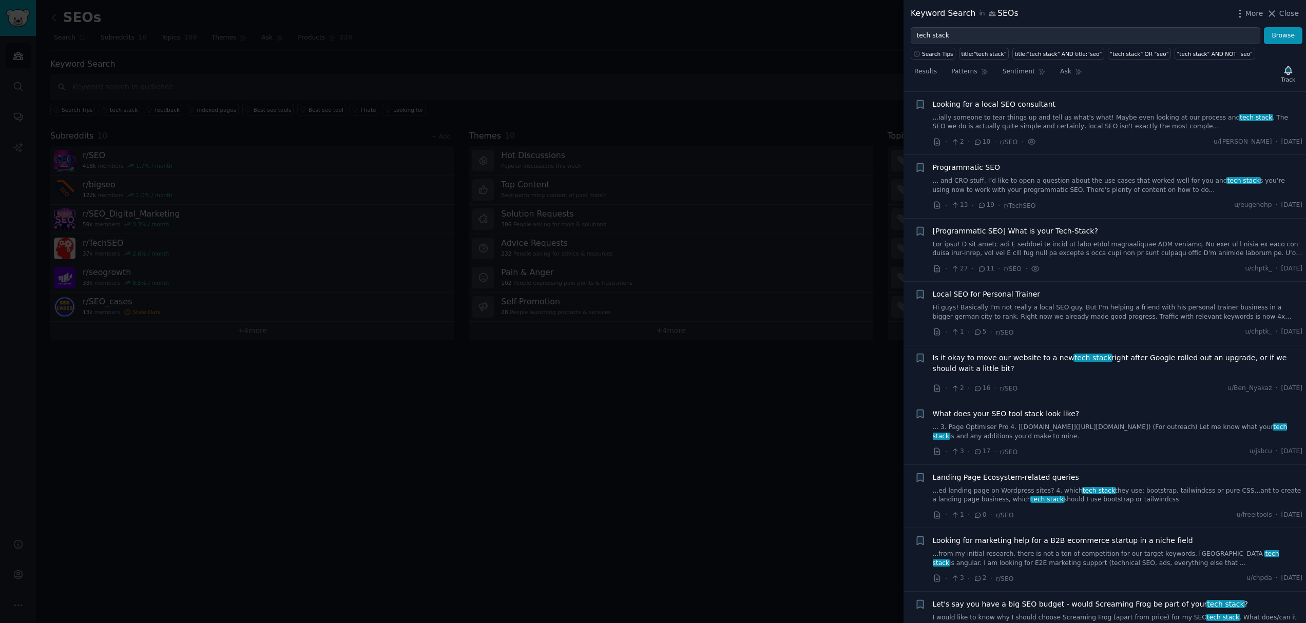
scroll to position [2473, 0]
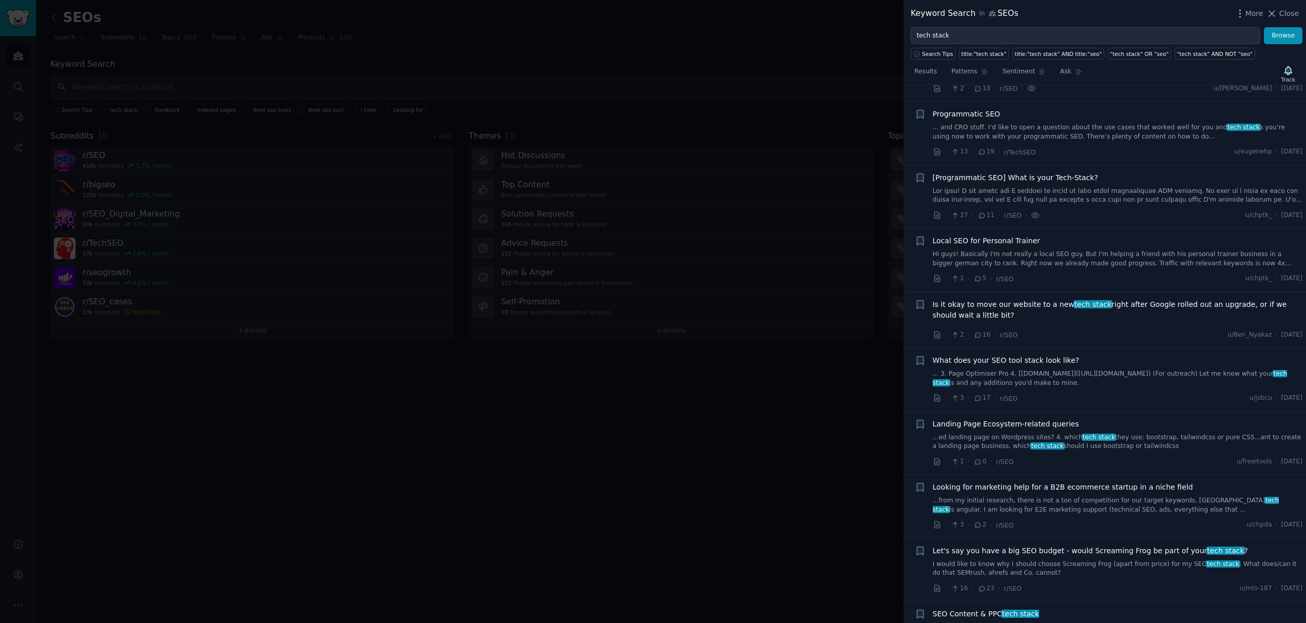
click at [1075, 184] on div "[Programmatic SEO] What is your Tech-Stack?" at bounding box center [1118, 189] width 370 height 32
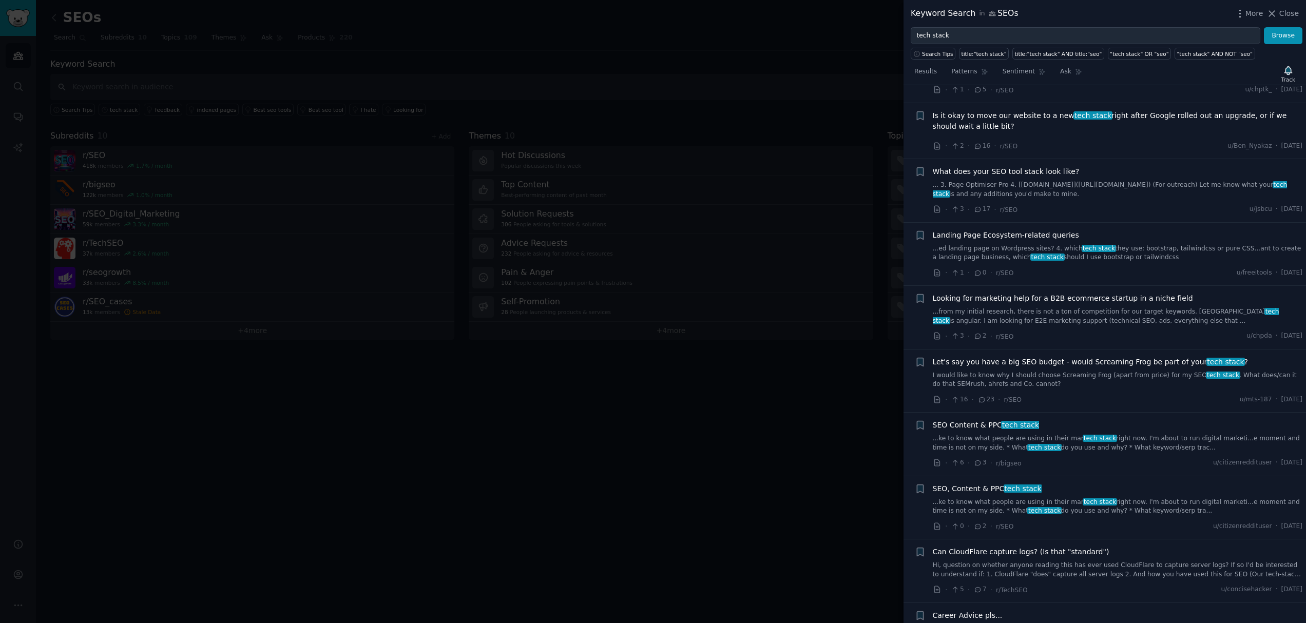
scroll to position [2665, 0]
click at [1017, 426] on span "tech stack" at bounding box center [1020, 422] width 39 height 8
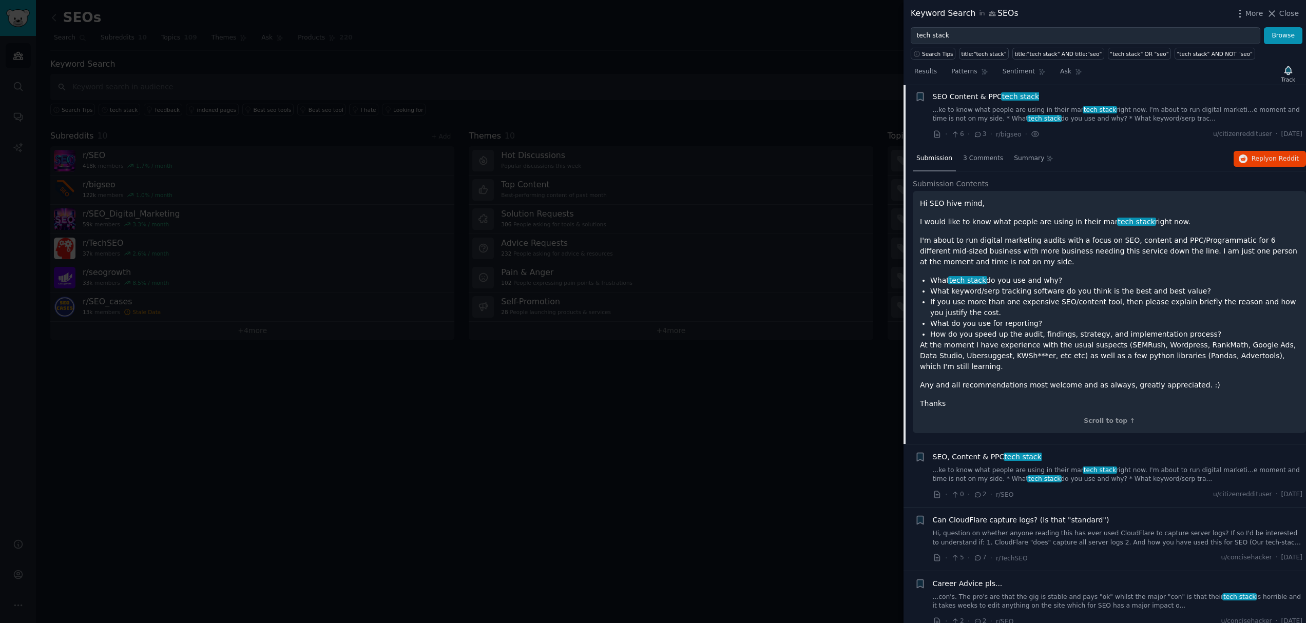
scroll to position [2542, 0]
click at [1105, 417] on div "Scroll to top ↑" at bounding box center [1109, 419] width 379 height 9
click at [1105, 417] on div "Hi SEO hive mind, I would like to know what people are using in their mar tech …" at bounding box center [1109, 313] width 393 height 242
click at [991, 163] on span "3 Comments" at bounding box center [983, 159] width 40 height 9
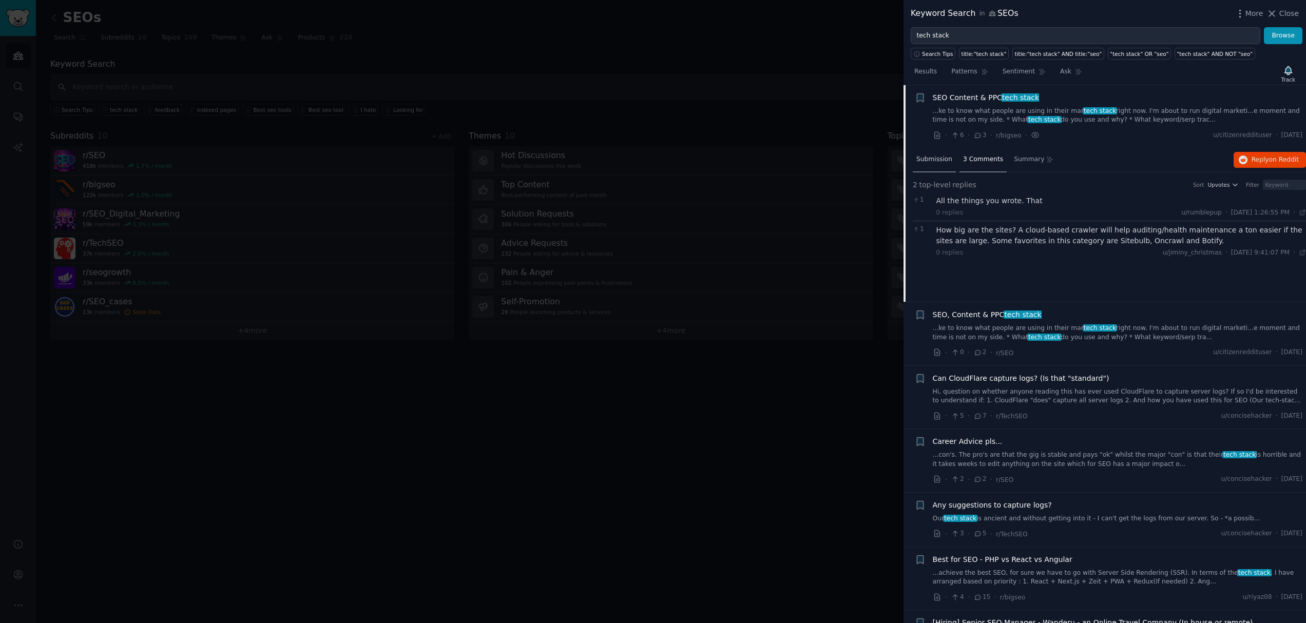
click at [938, 165] on div "Submission" at bounding box center [934, 160] width 43 height 25
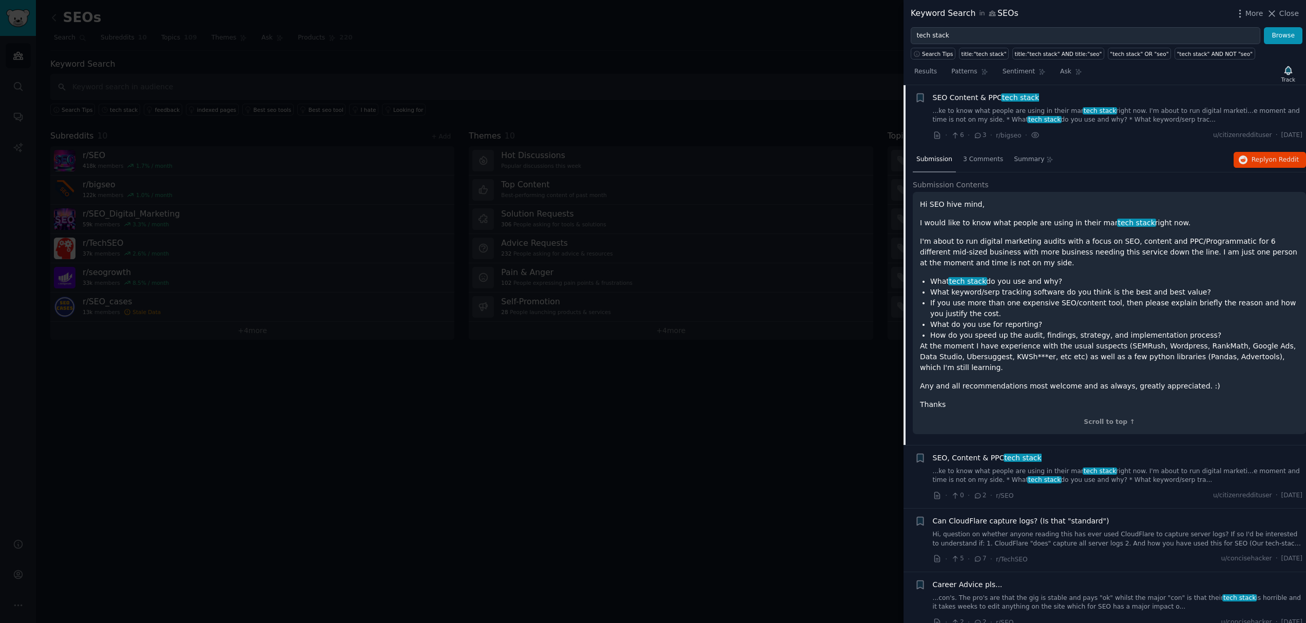
click at [1053, 361] on p "At the moment I have experience with the usual suspects (SEMRush, Wordpress, Ra…" at bounding box center [1109, 357] width 379 height 32
click at [990, 166] on div "3 Comments" at bounding box center [983, 160] width 47 height 25
